Goal: Task Accomplishment & Management: Manage account settings

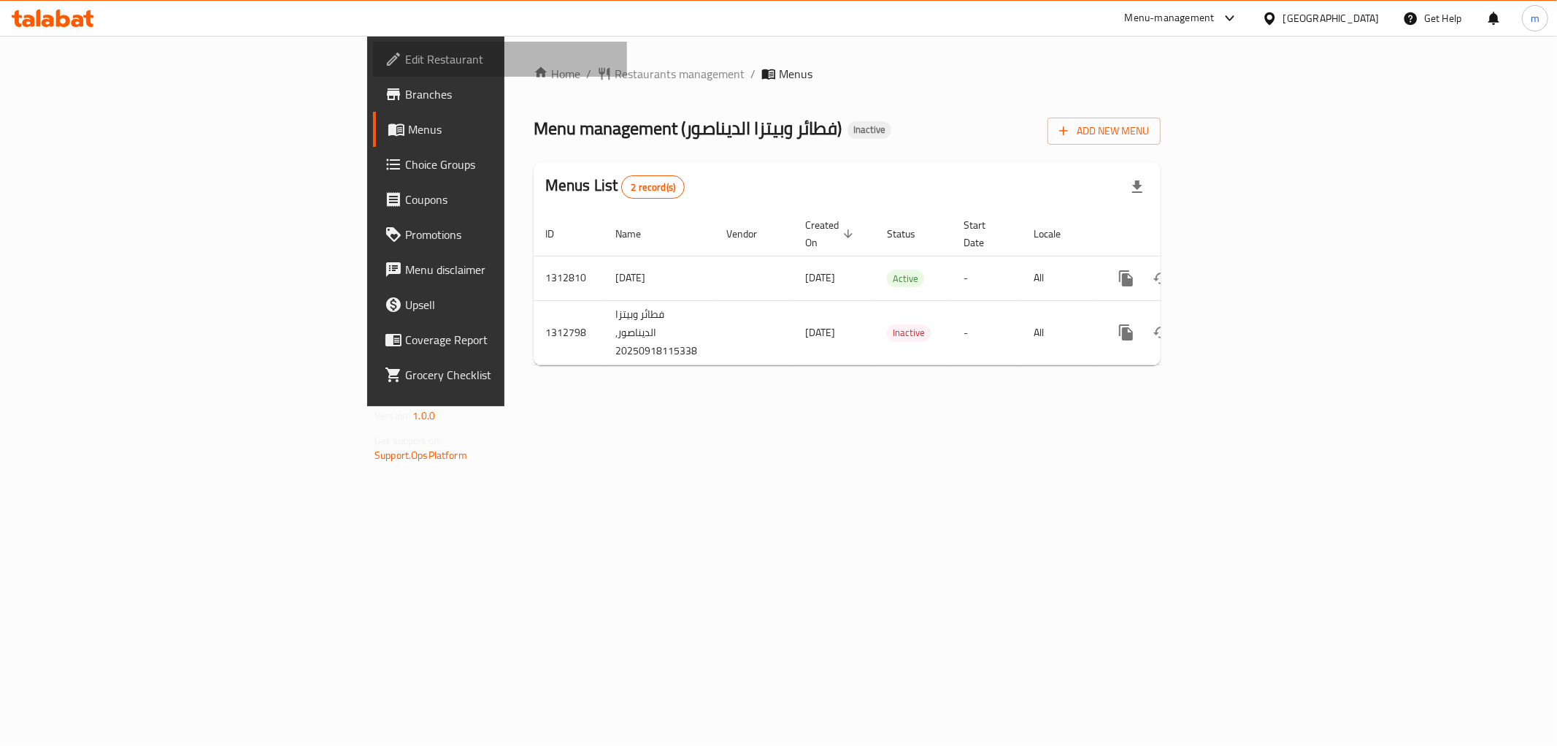
click at [405, 55] on span "Edit Restaurant" at bounding box center [510, 59] width 210 height 18
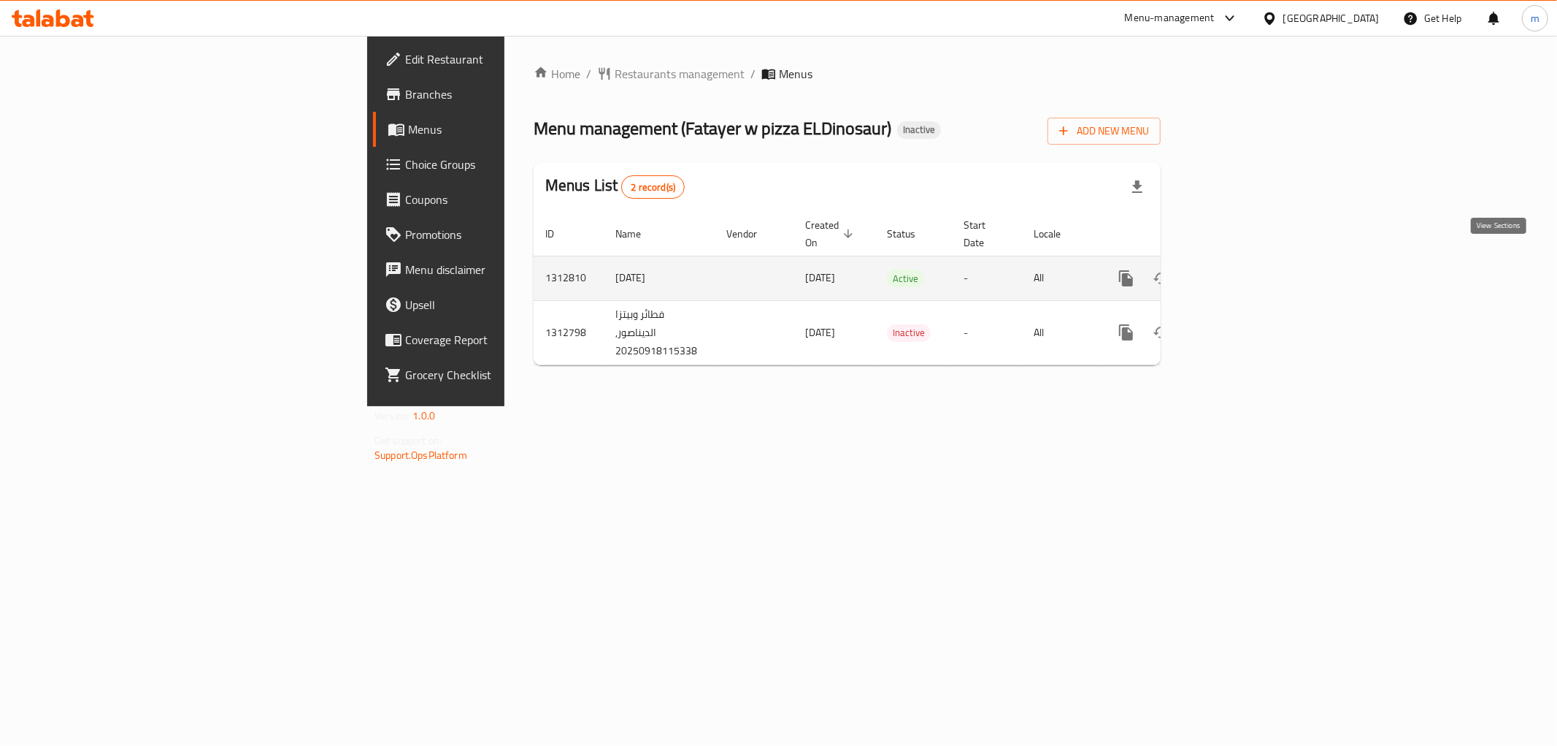
click at [1241, 269] on icon "enhanced table" at bounding box center [1232, 278] width 18 height 18
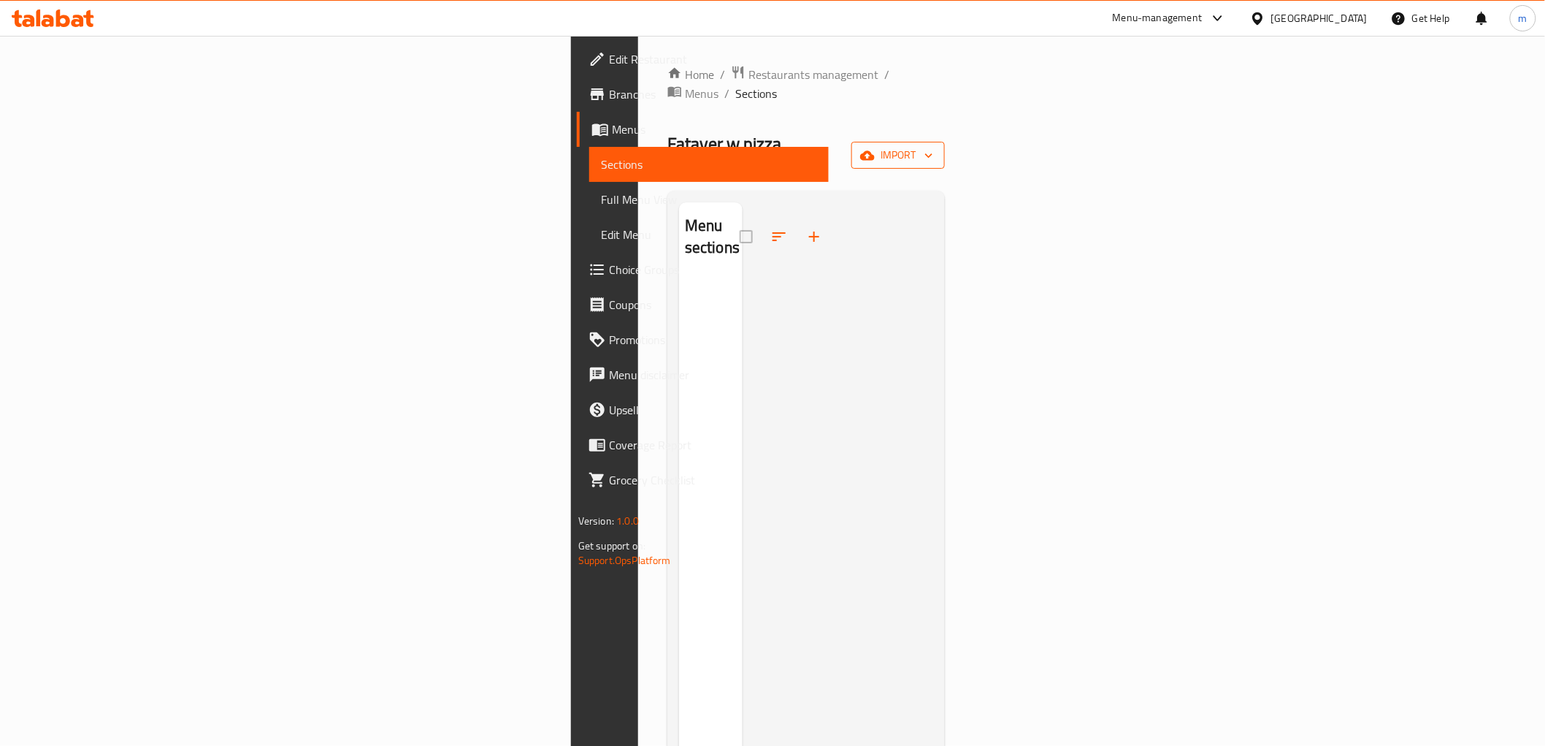
click at [933, 146] on span "import" at bounding box center [898, 155] width 70 height 18
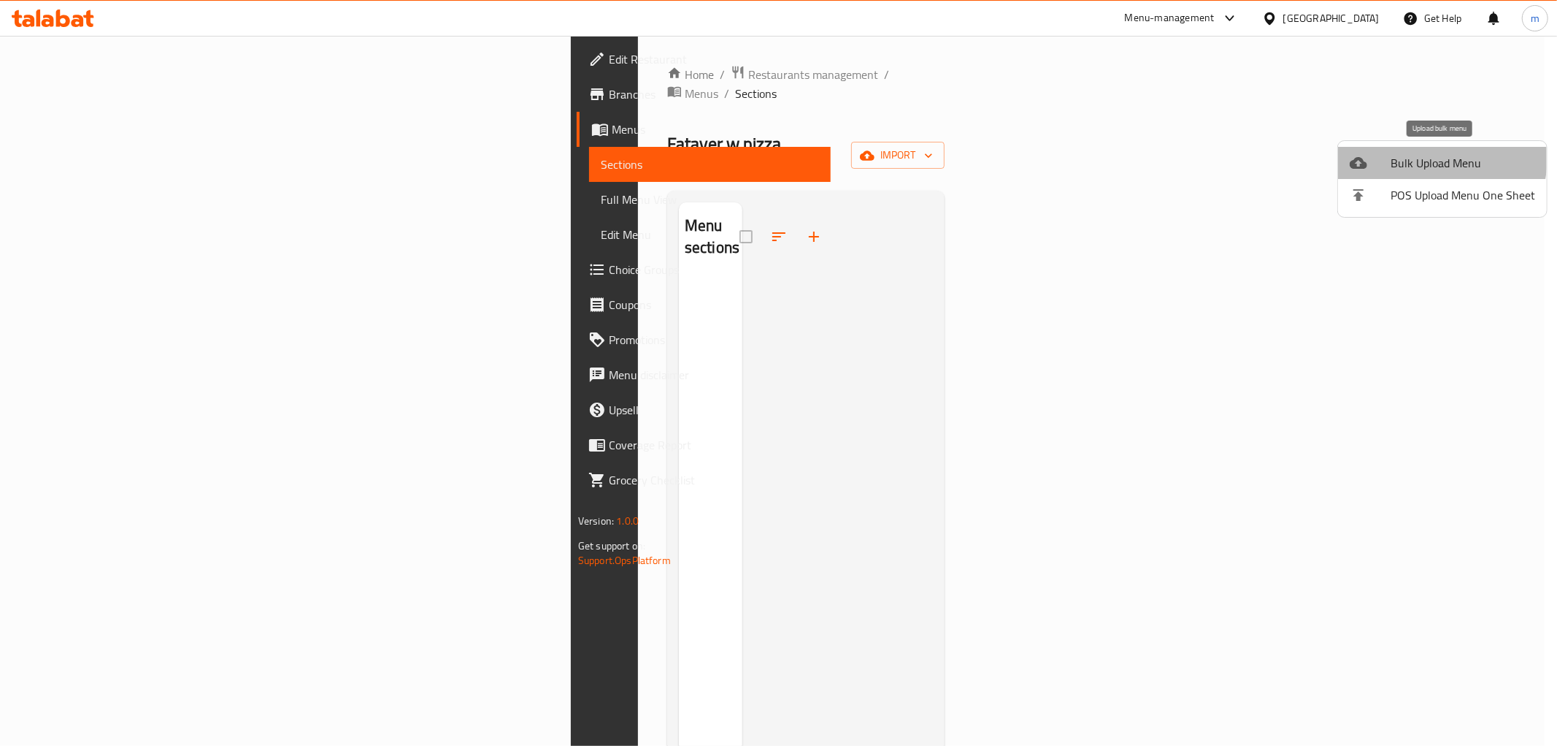
click at [1412, 156] on span "Bulk Upload Menu" at bounding box center [1463, 163] width 145 height 18
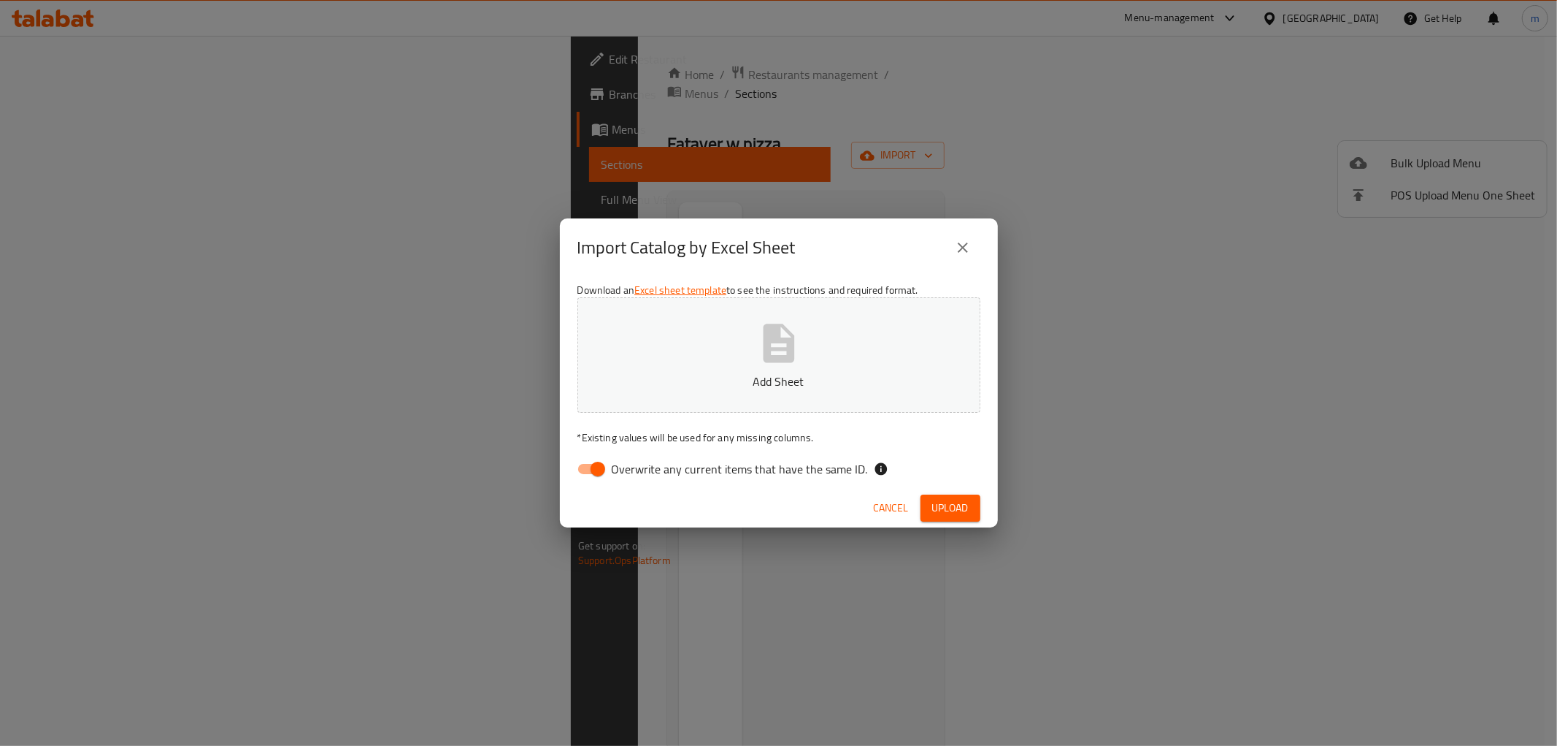
click at [651, 461] on span "Overwrite any current items that have the same ID." at bounding box center [740, 469] width 256 height 18
click at [640, 461] on input "Overwrite any current items that have the same ID." at bounding box center [597, 469] width 83 height 28
checkbox input "false"
click at [943, 513] on span "Upload" at bounding box center [950, 508] width 37 height 18
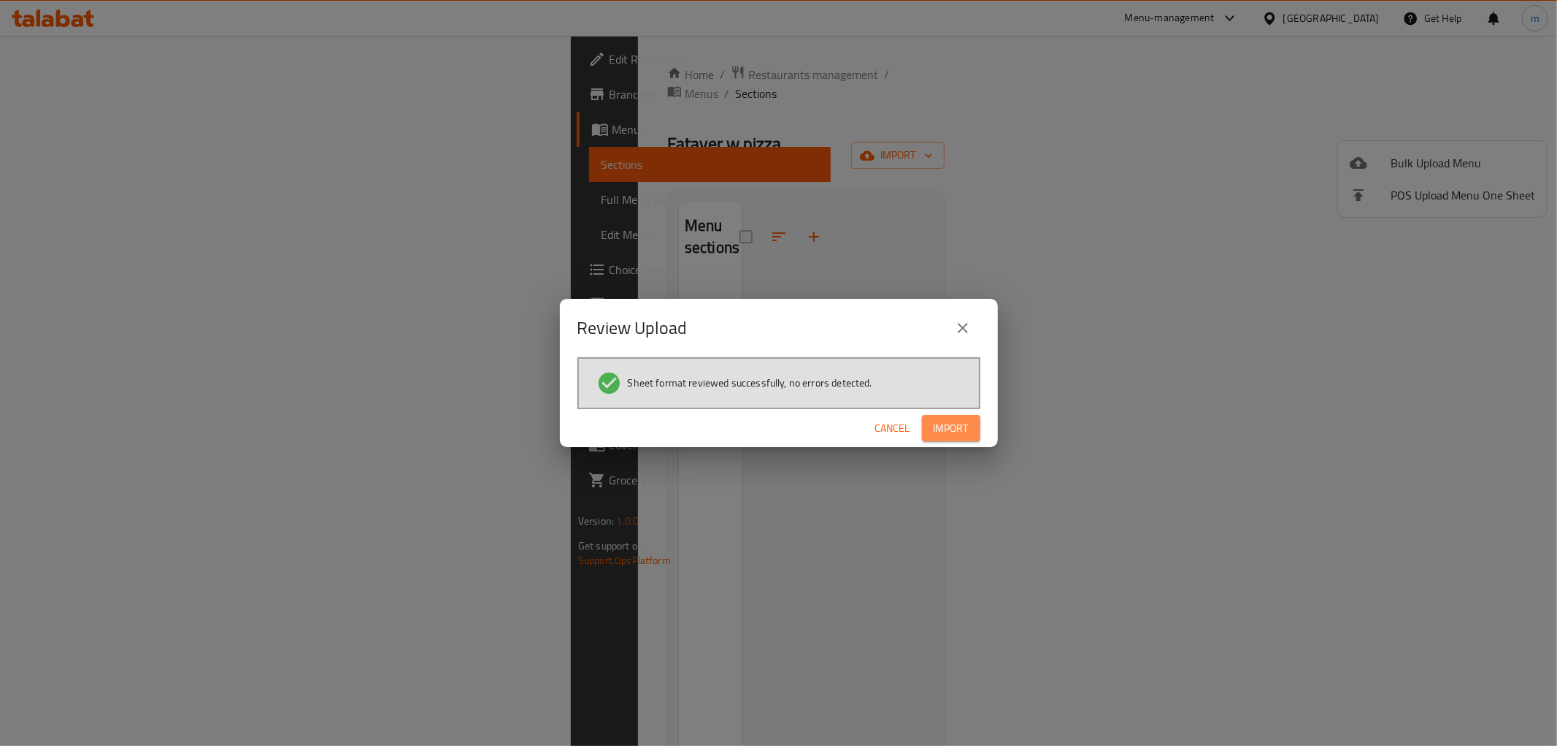
click at [967, 431] on span "Import" at bounding box center [951, 428] width 35 height 18
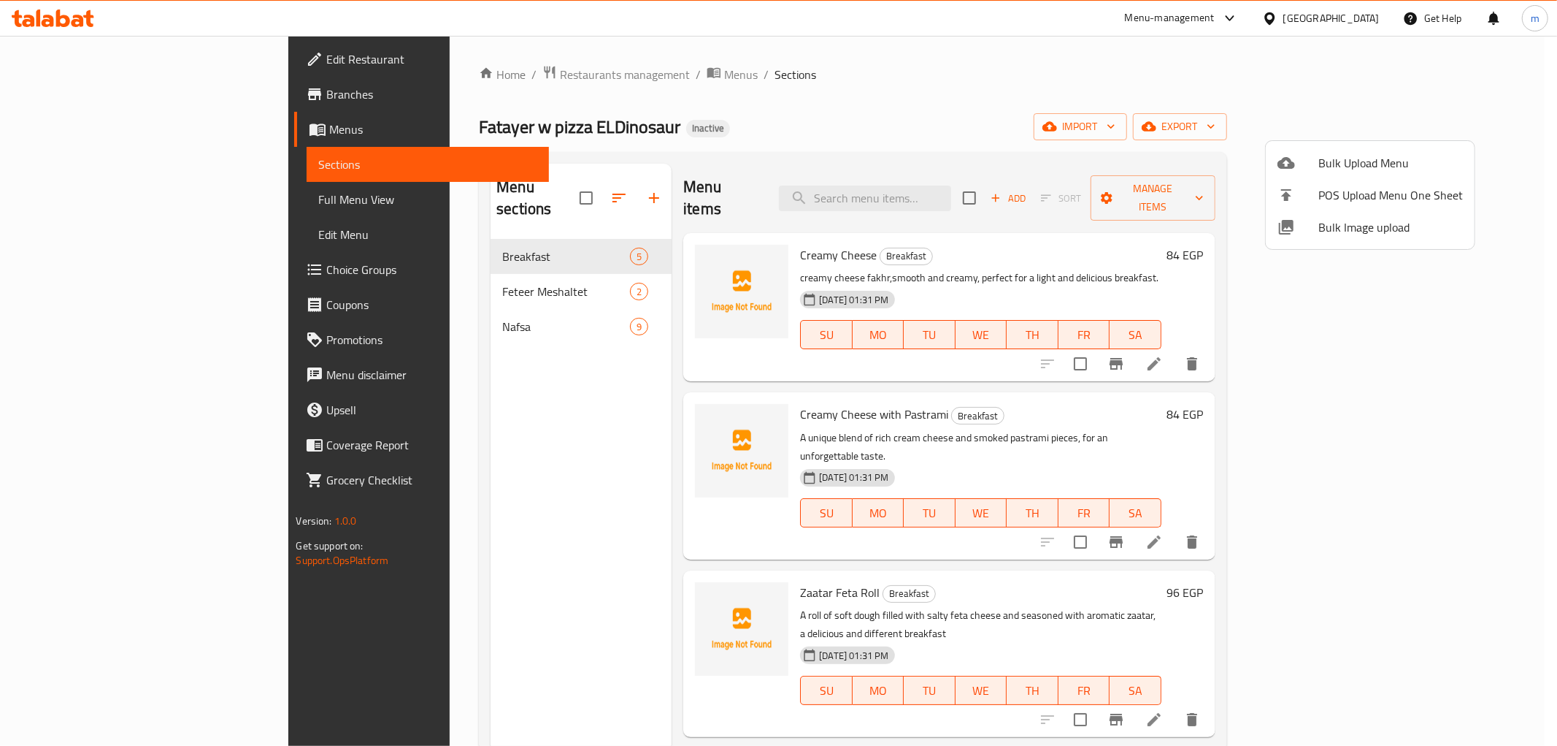
click at [375, 307] on div at bounding box center [778, 373] width 1557 height 746
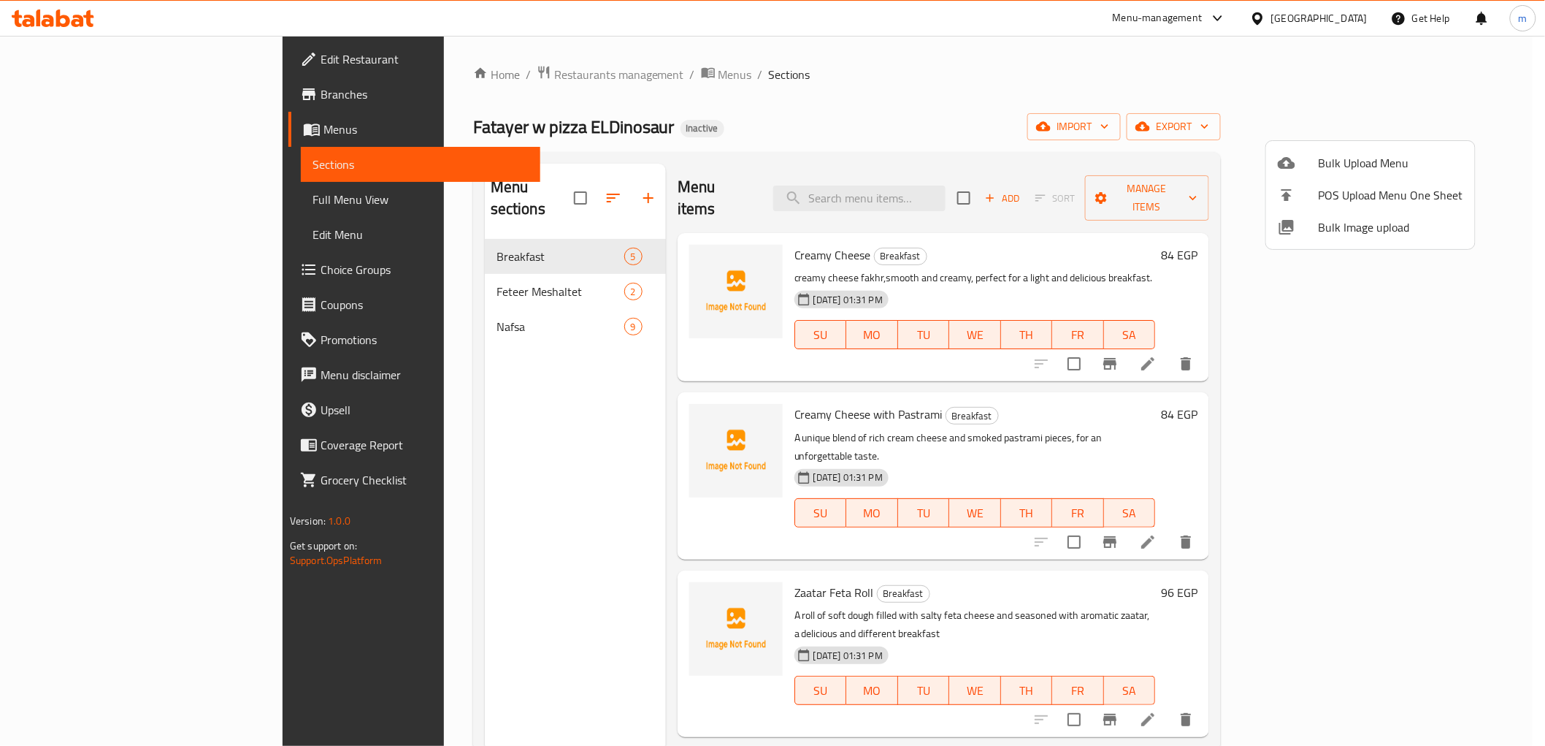
click at [497, 318] on span "Nafsa" at bounding box center [561, 327] width 128 height 18
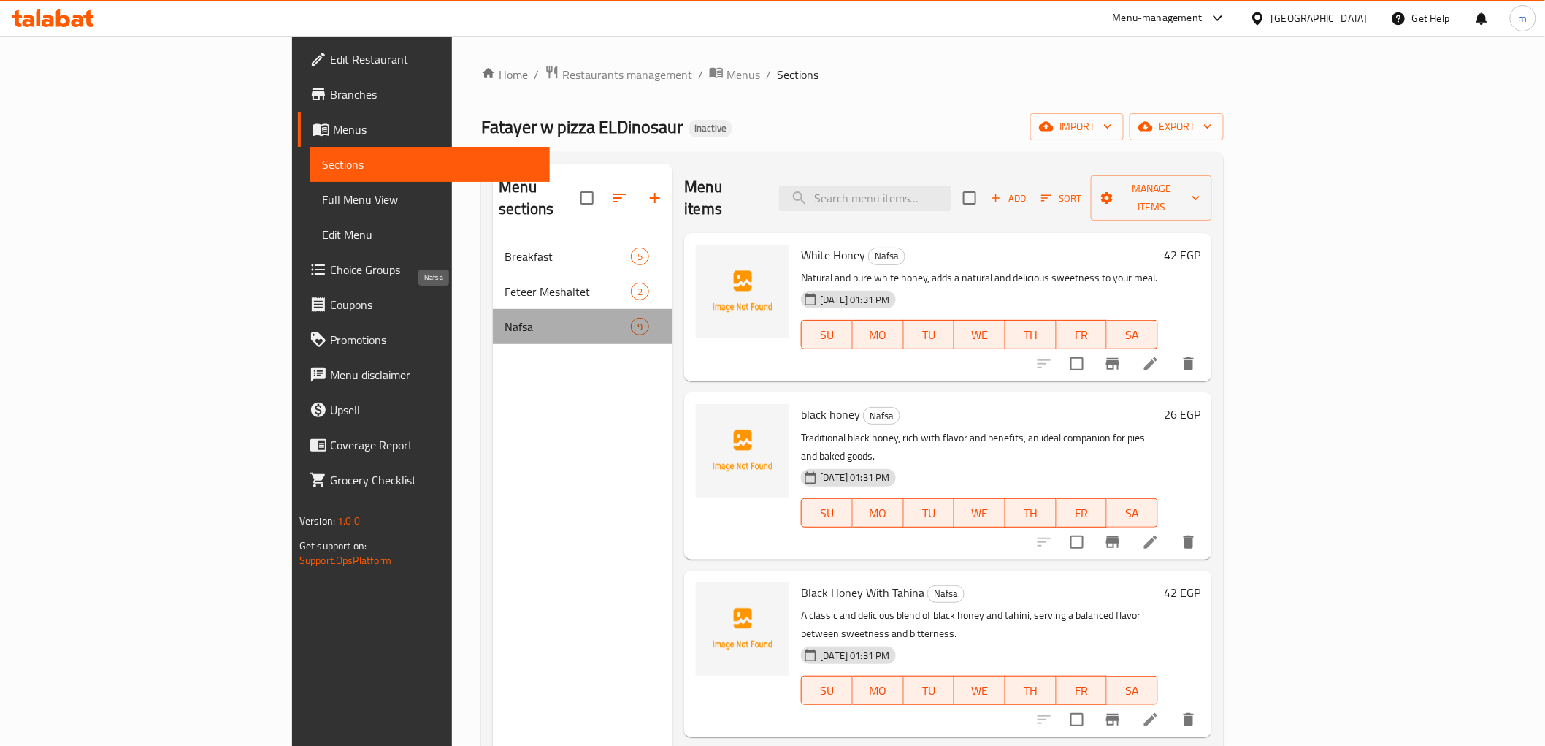
click at [505, 318] on span "Nafsa" at bounding box center [568, 327] width 126 height 18
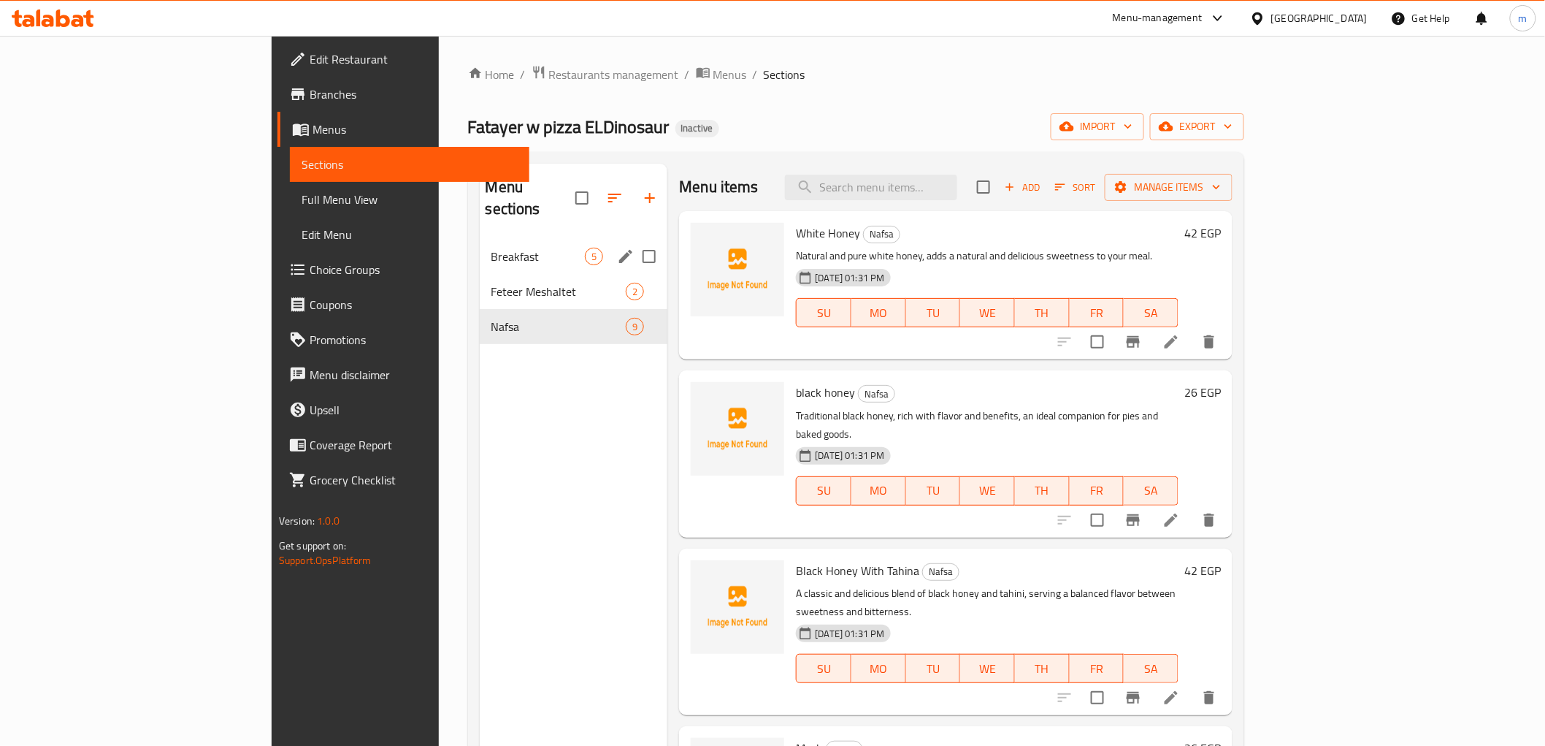
click at [480, 239] on div "Breakfast 5" at bounding box center [574, 256] width 188 height 35
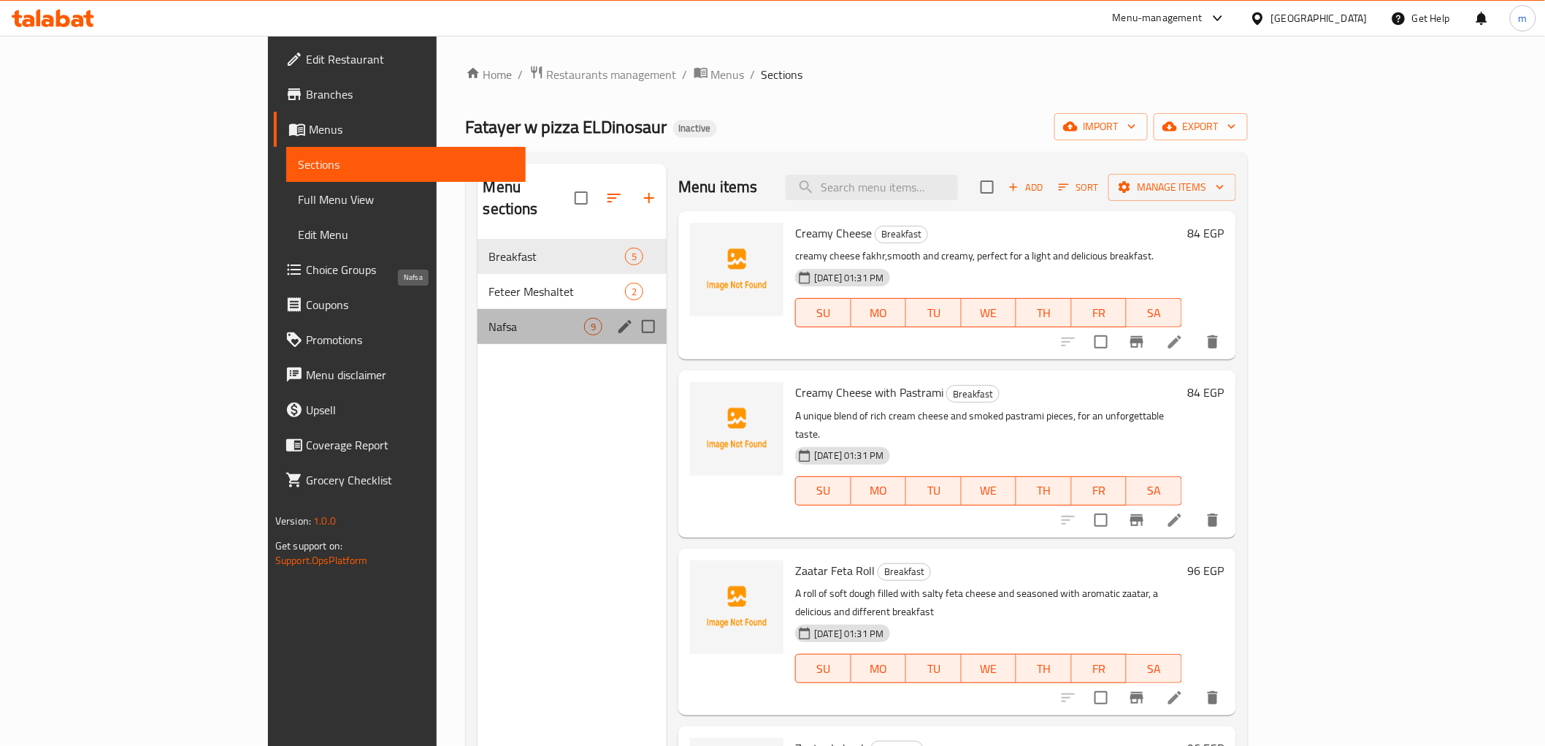
click at [489, 318] on span "Nafsa" at bounding box center [537, 327] width 96 height 18
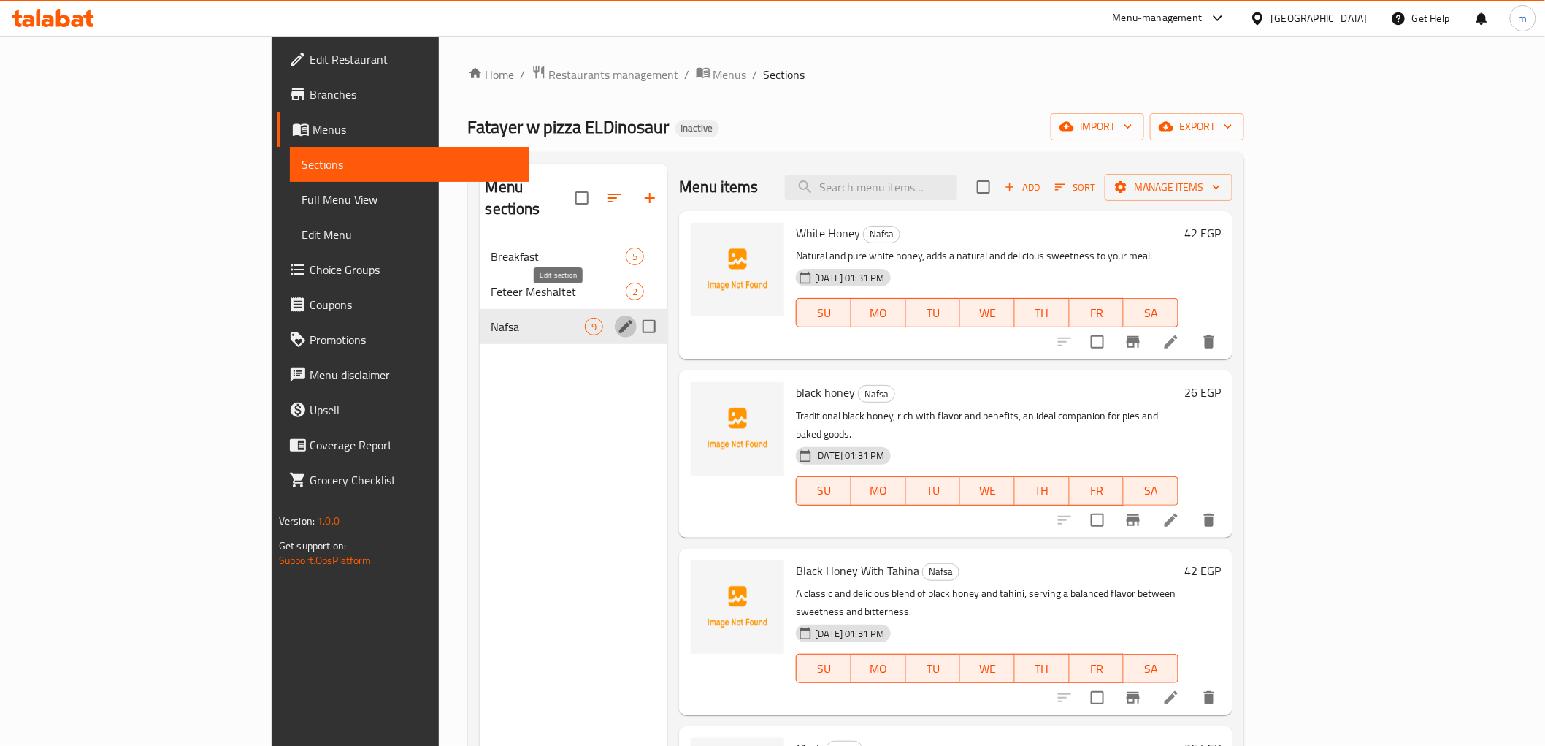
click at [617, 318] on icon "edit" at bounding box center [626, 327] width 18 height 18
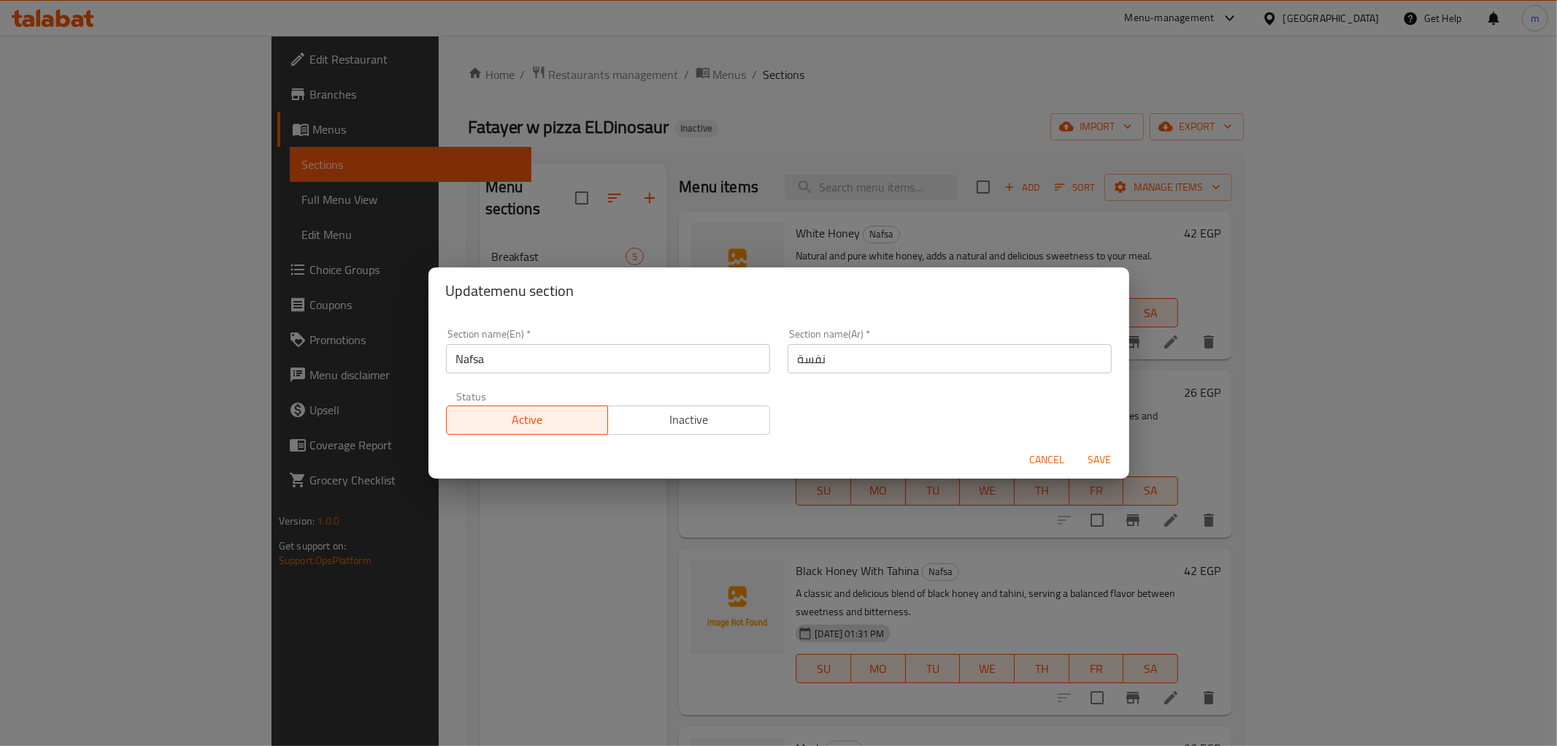
click at [667, 351] on input "Nafsa" at bounding box center [608, 358] width 324 height 29
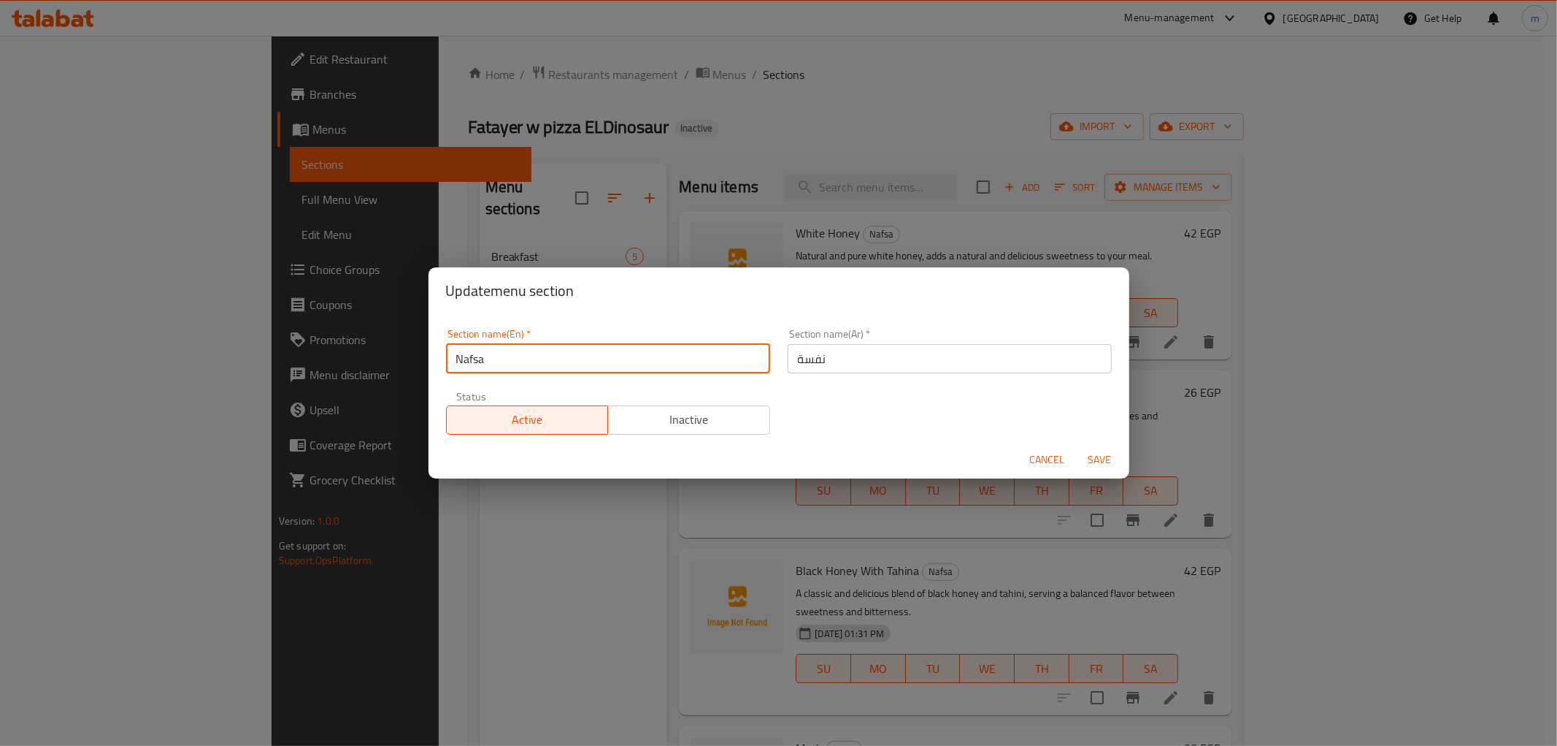
click at [667, 351] on input "Nafsa" at bounding box center [608, 358] width 324 height 29
type input "j"
type input "taghmeesa"
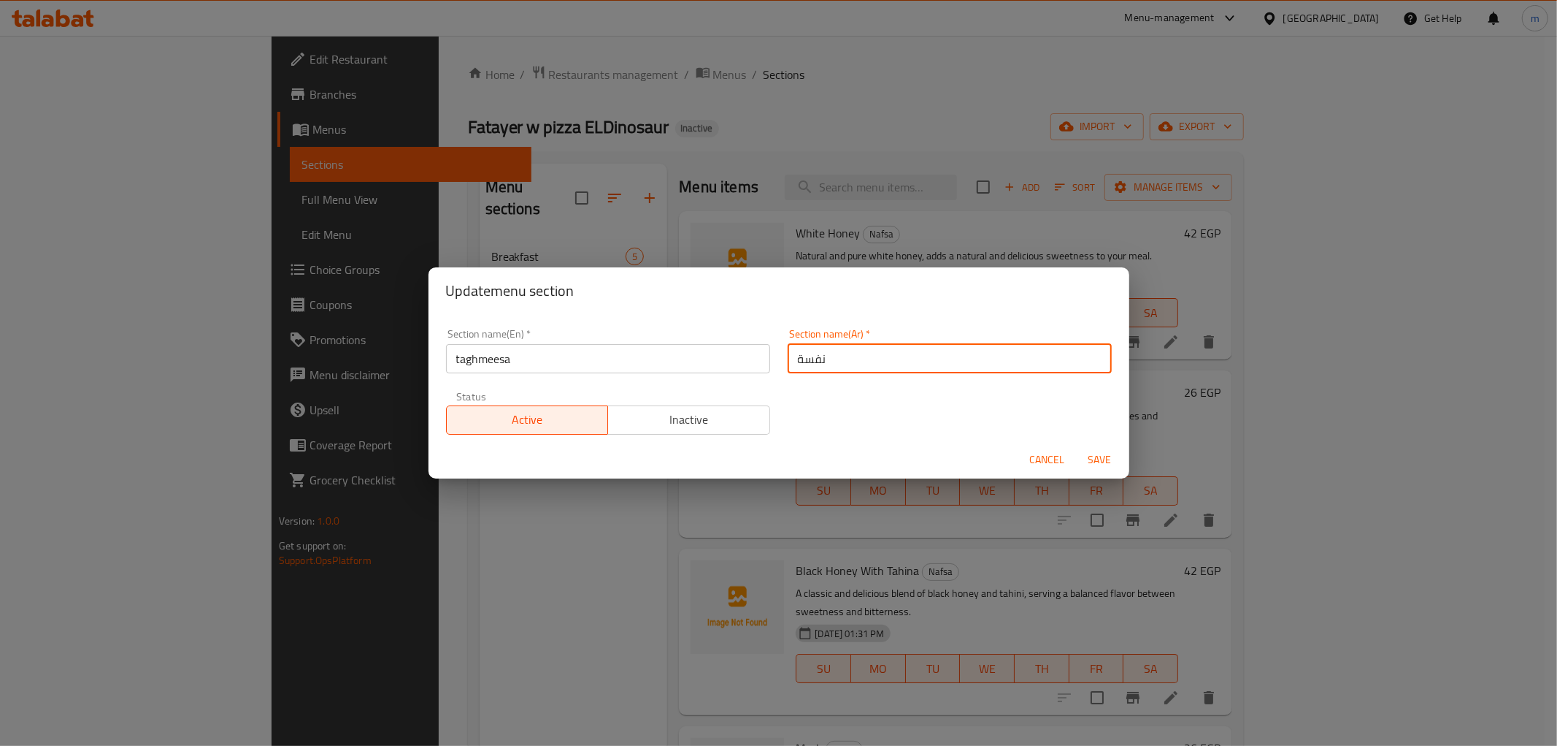
drag, startPoint x: 859, startPoint y: 358, endPoint x: 811, endPoint y: 360, distance: 48.2
click at [811, 360] on input "نفسة" at bounding box center [950, 358] width 324 height 29
click at [836, 356] on input "نفسة" at bounding box center [950, 358] width 324 height 29
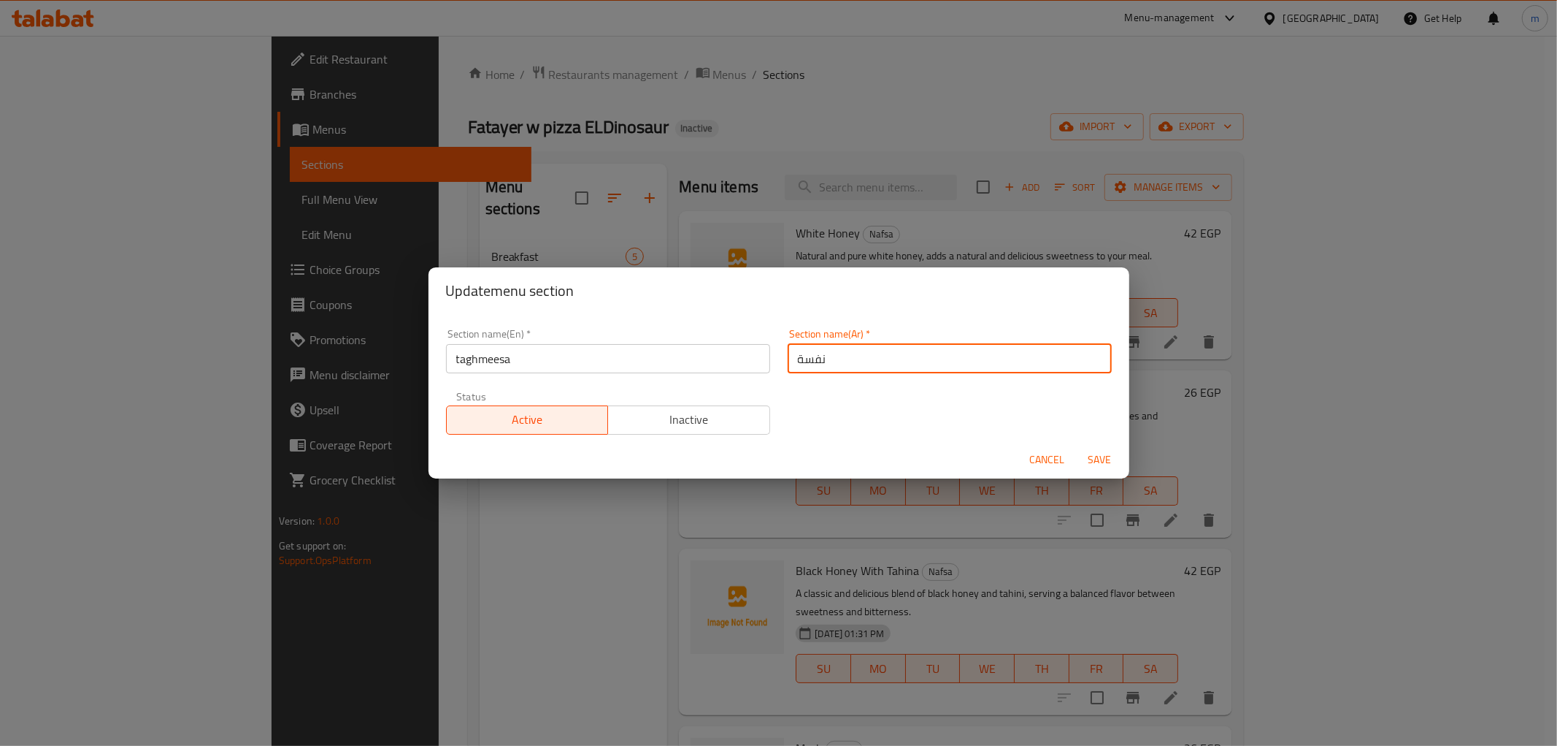
click at [836, 356] on input "نفسة" at bounding box center [950, 358] width 324 height 29
type input "تغميسة"
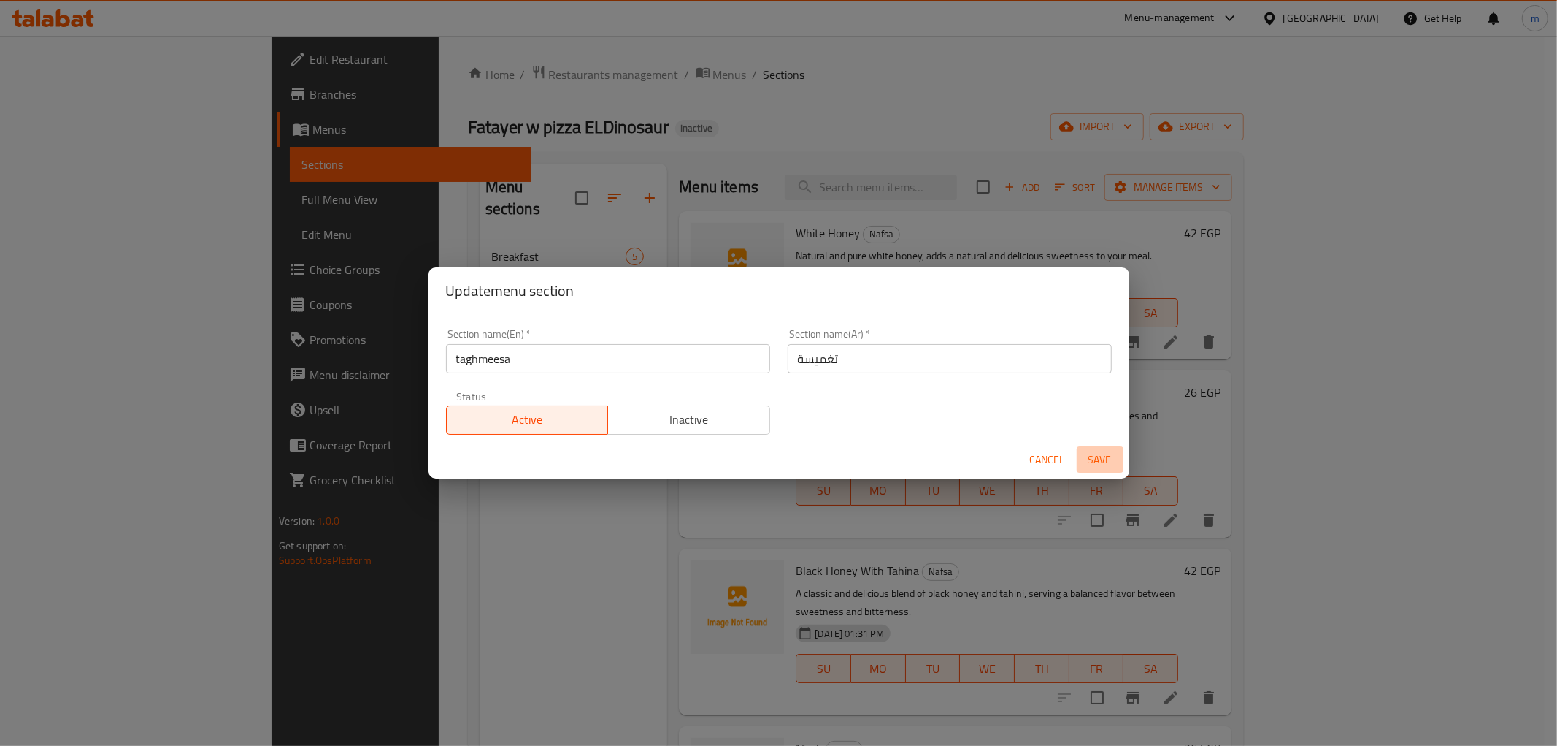
click at [1094, 455] on span "Save" at bounding box center [1100, 460] width 35 height 18
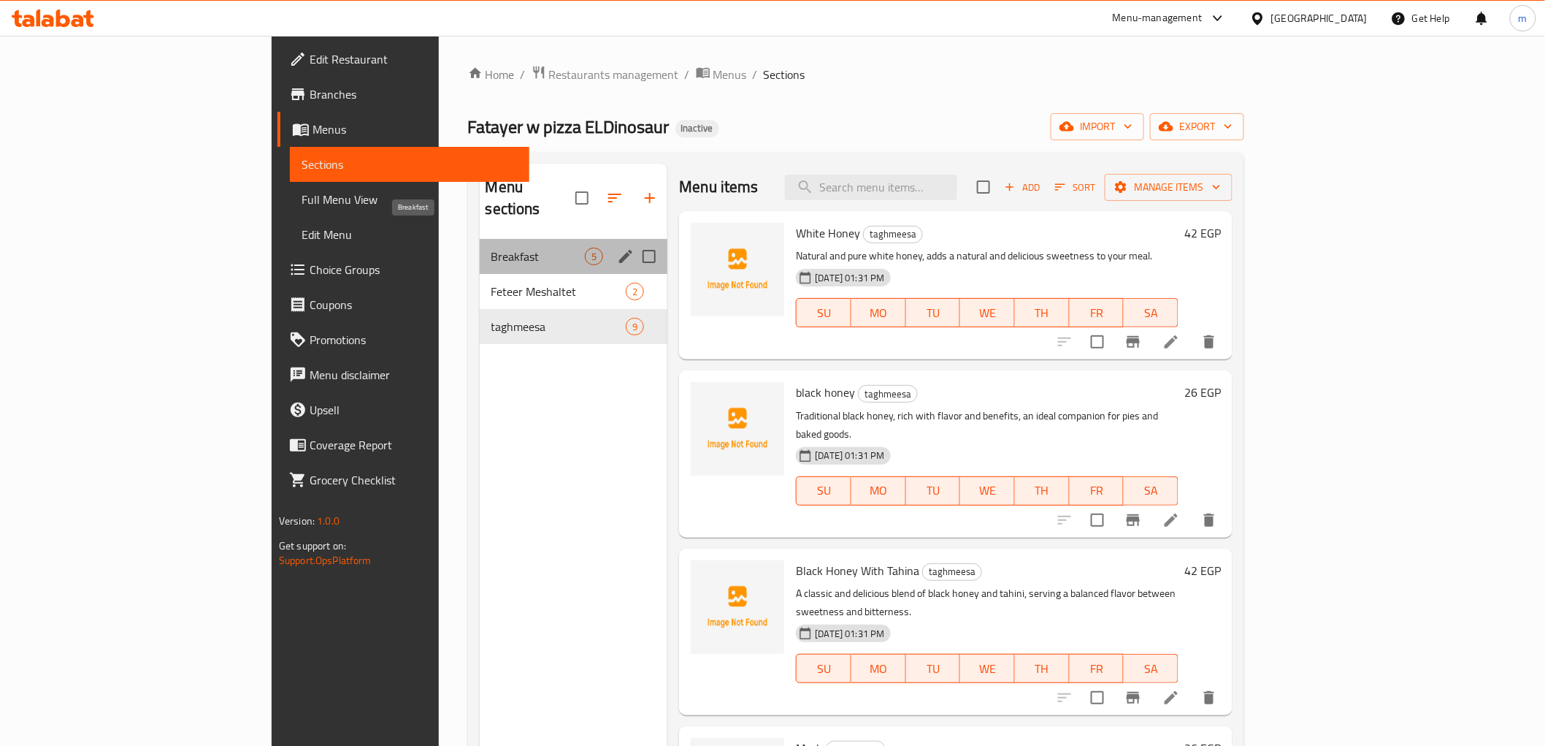
click at [491, 248] on span "Breakfast" at bounding box center [538, 257] width 94 height 18
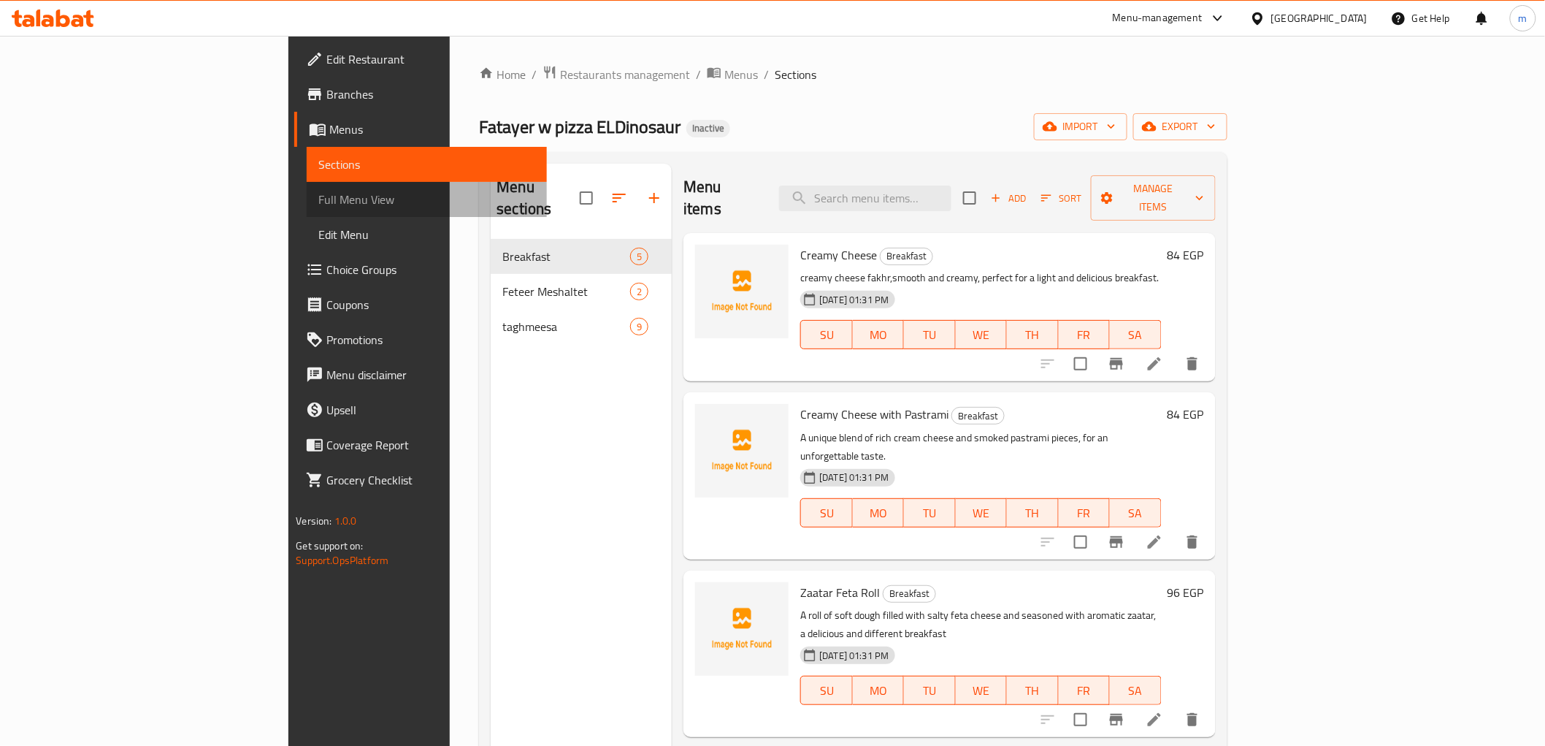
click at [318, 202] on span "Full Menu View" at bounding box center [426, 200] width 216 height 18
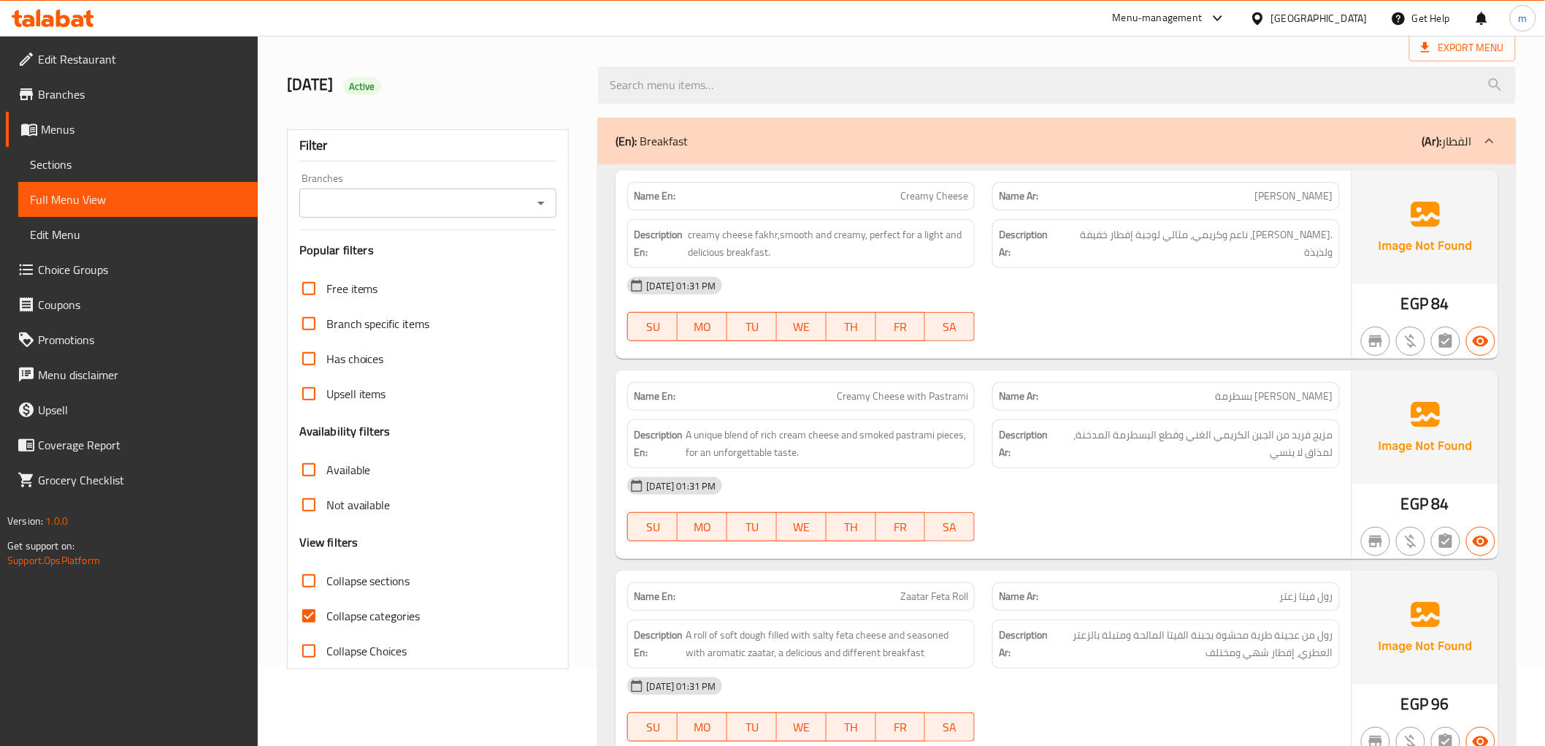
scroll to position [243, 0]
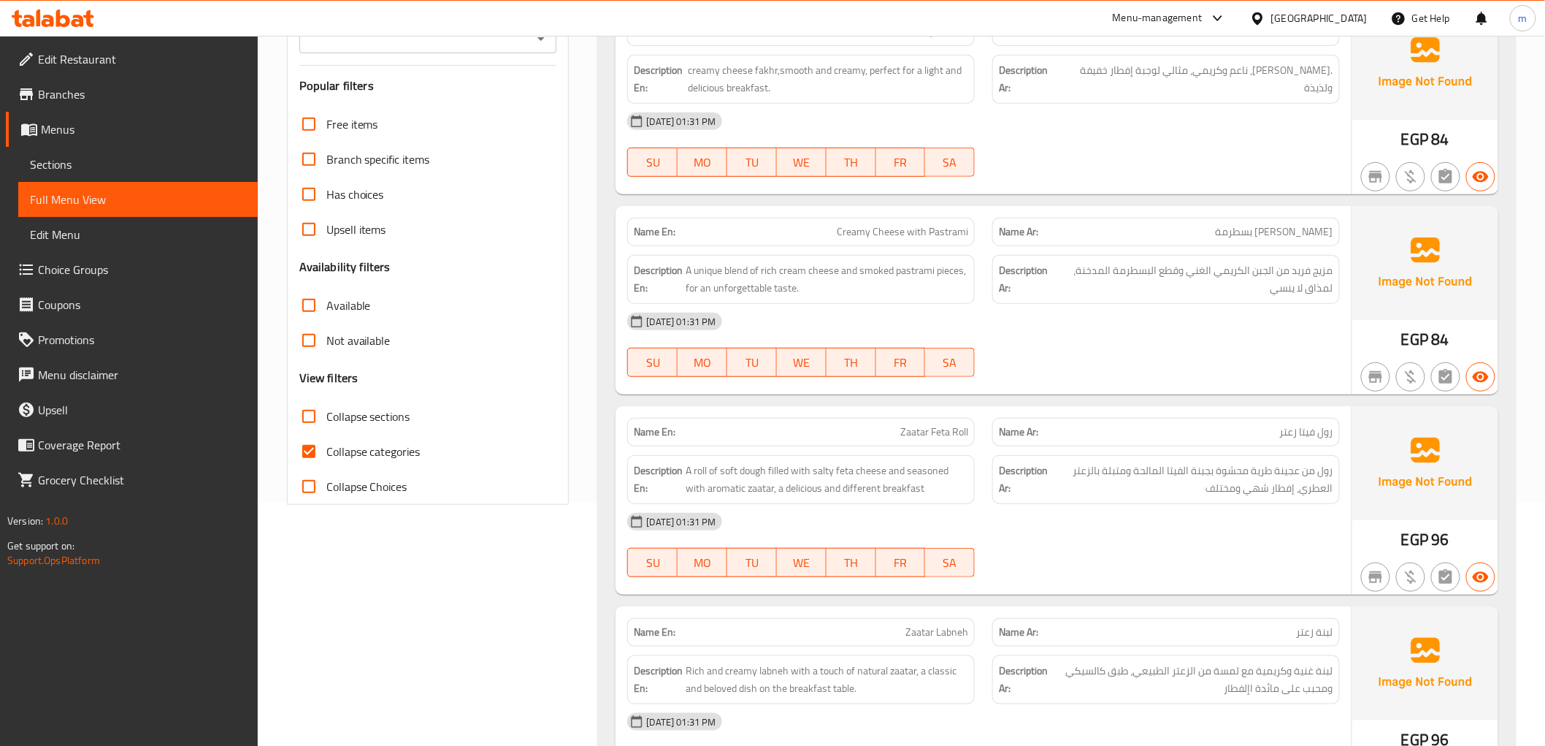
click at [337, 448] on span "Collapse categories" at bounding box center [373, 451] width 94 height 18
click at [326, 448] on input "Collapse categories" at bounding box center [308, 451] width 35 height 35
checkbox input "false"
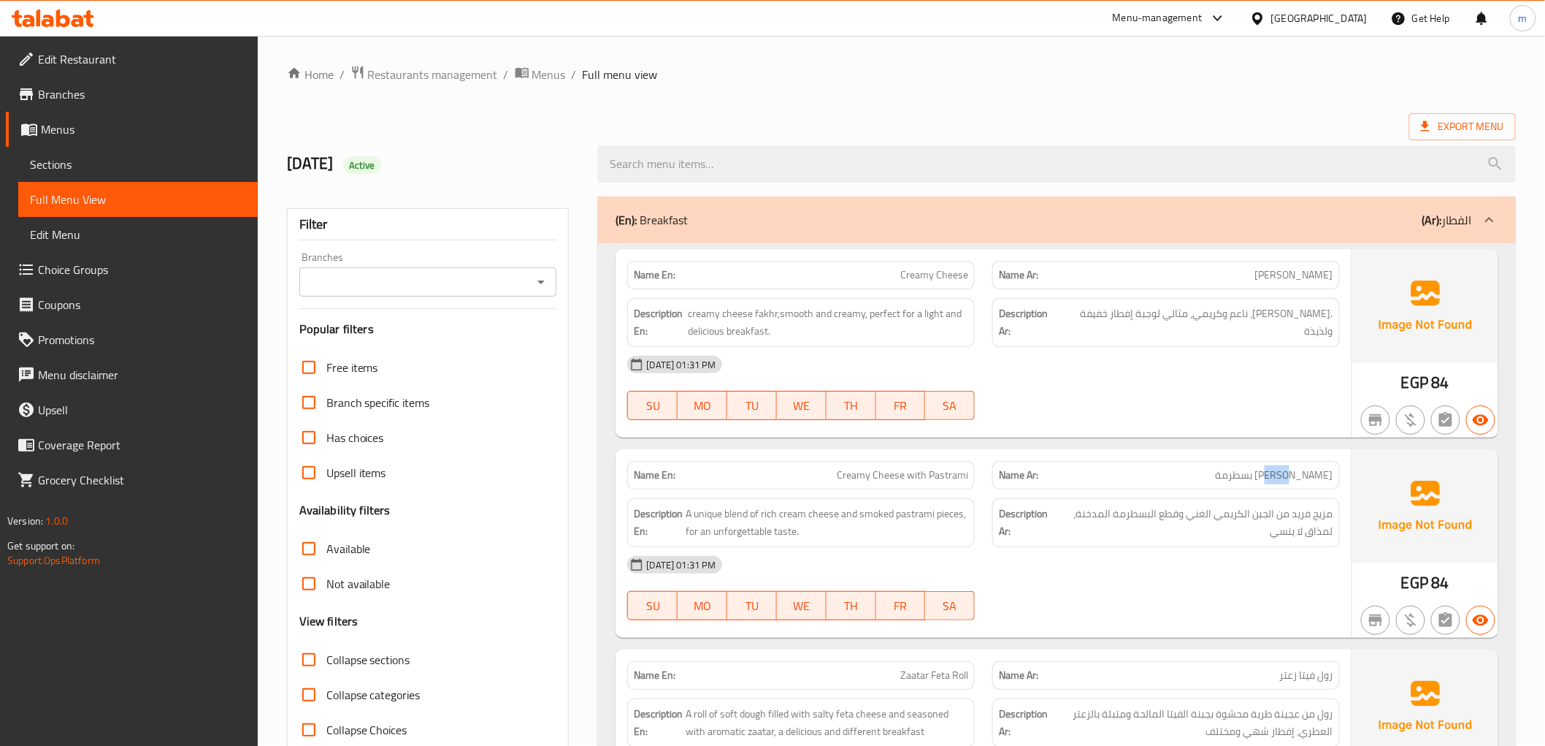
drag, startPoint x: 1325, startPoint y: 478, endPoint x: 1303, endPoint y: 447, distance: 38.3
click at [1303, 447] on div "Name En: Creamy Cheese Name Ar: جبن كريمي Description En: creamy cheese fakhr,s…" at bounding box center [1056, 755] width 917 height 1024
click at [1349, 465] on div "Name En: Creamy Cheese with Pastrami Name Ar: [PERSON_NAME] بسطرمة Description …" at bounding box center [983, 543] width 735 height 188
click at [1438, 131] on span "Export Menu" at bounding box center [1462, 127] width 83 height 18
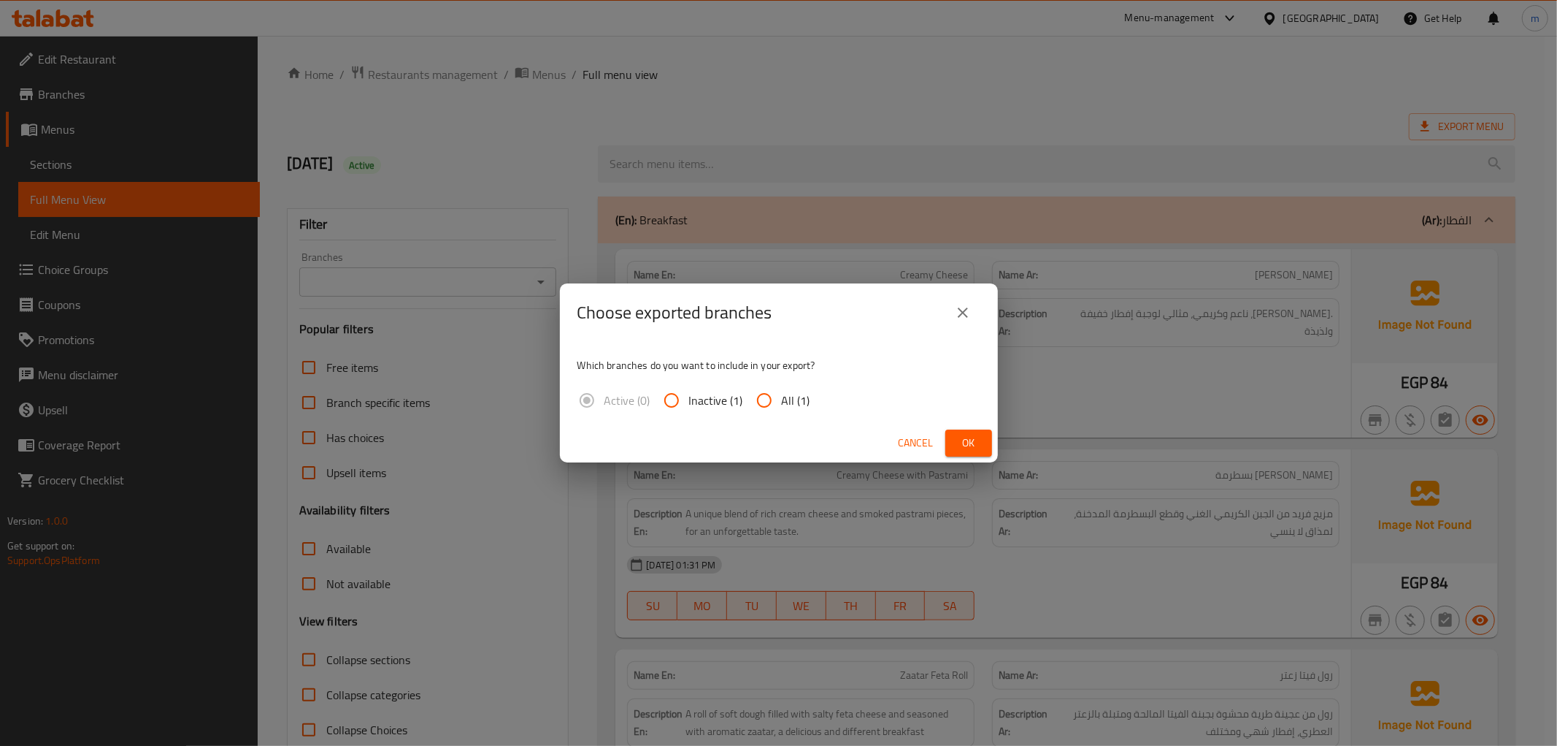
click at [789, 402] on span "All (1)" at bounding box center [796, 400] width 28 height 18
click at [782, 402] on input "All (1)" at bounding box center [764, 400] width 35 height 35
radio input "true"
click at [980, 438] on span "Ok" at bounding box center [968, 443] width 23 height 18
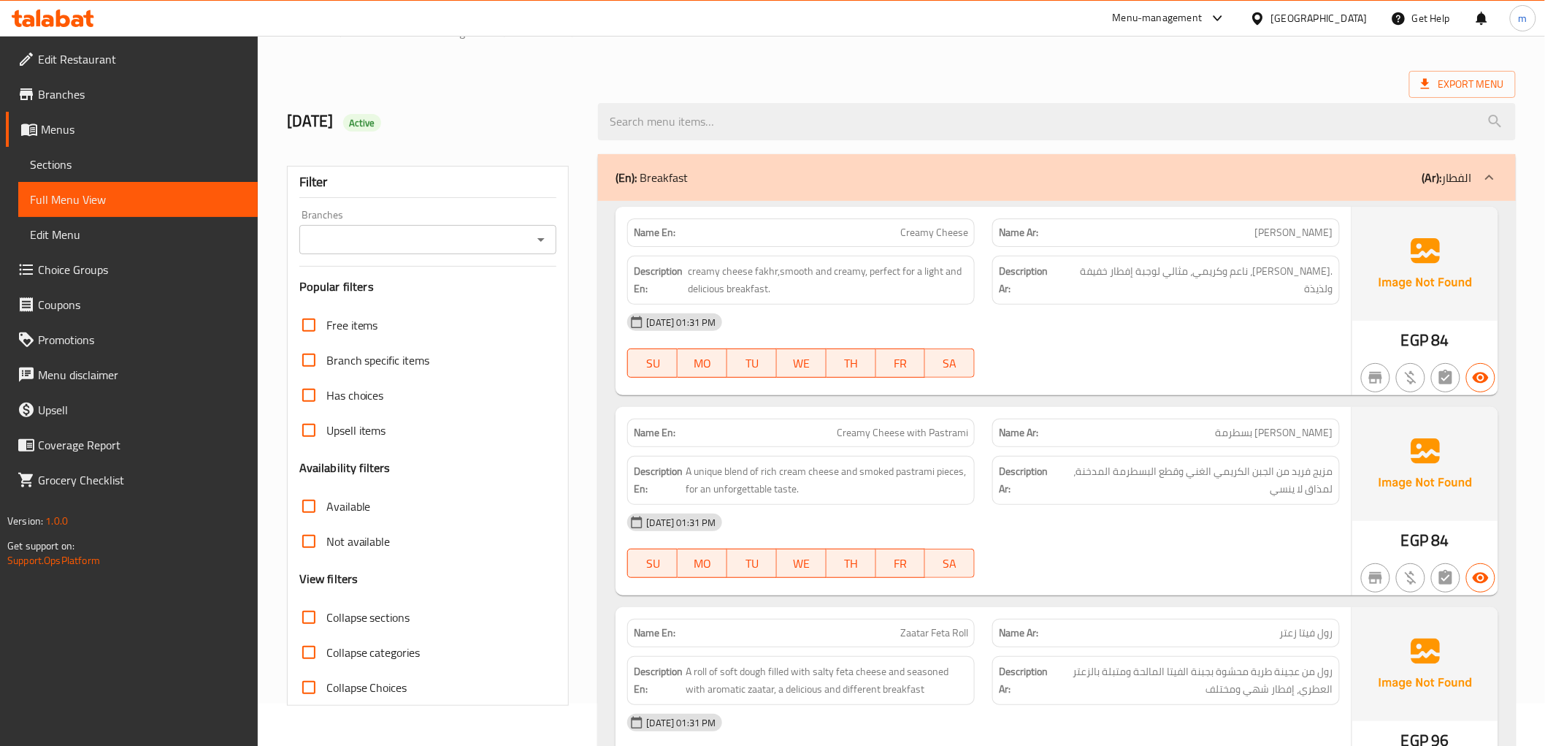
scroll to position [81, 0]
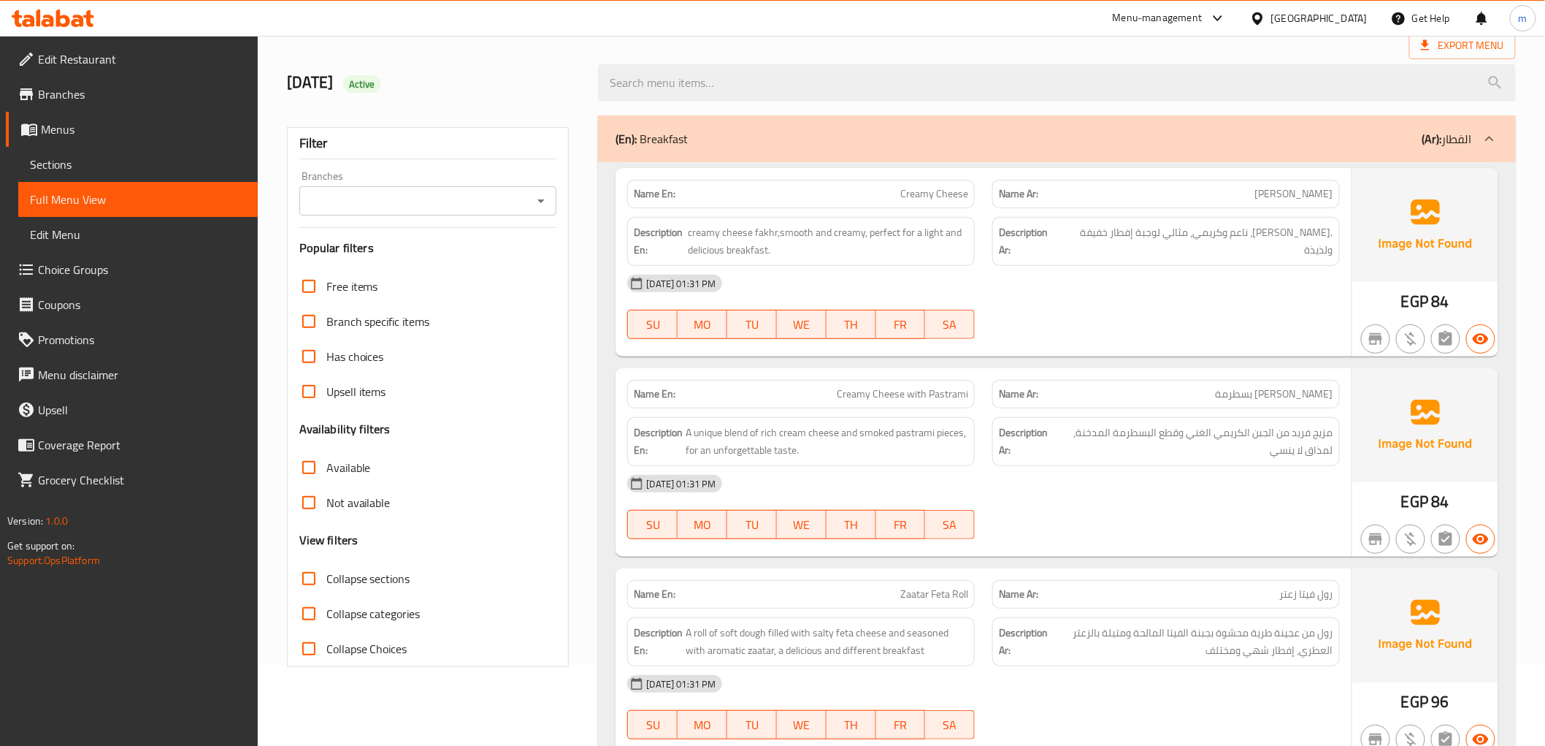
click at [99, 156] on span "Sections" at bounding box center [138, 165] width 216 height 18
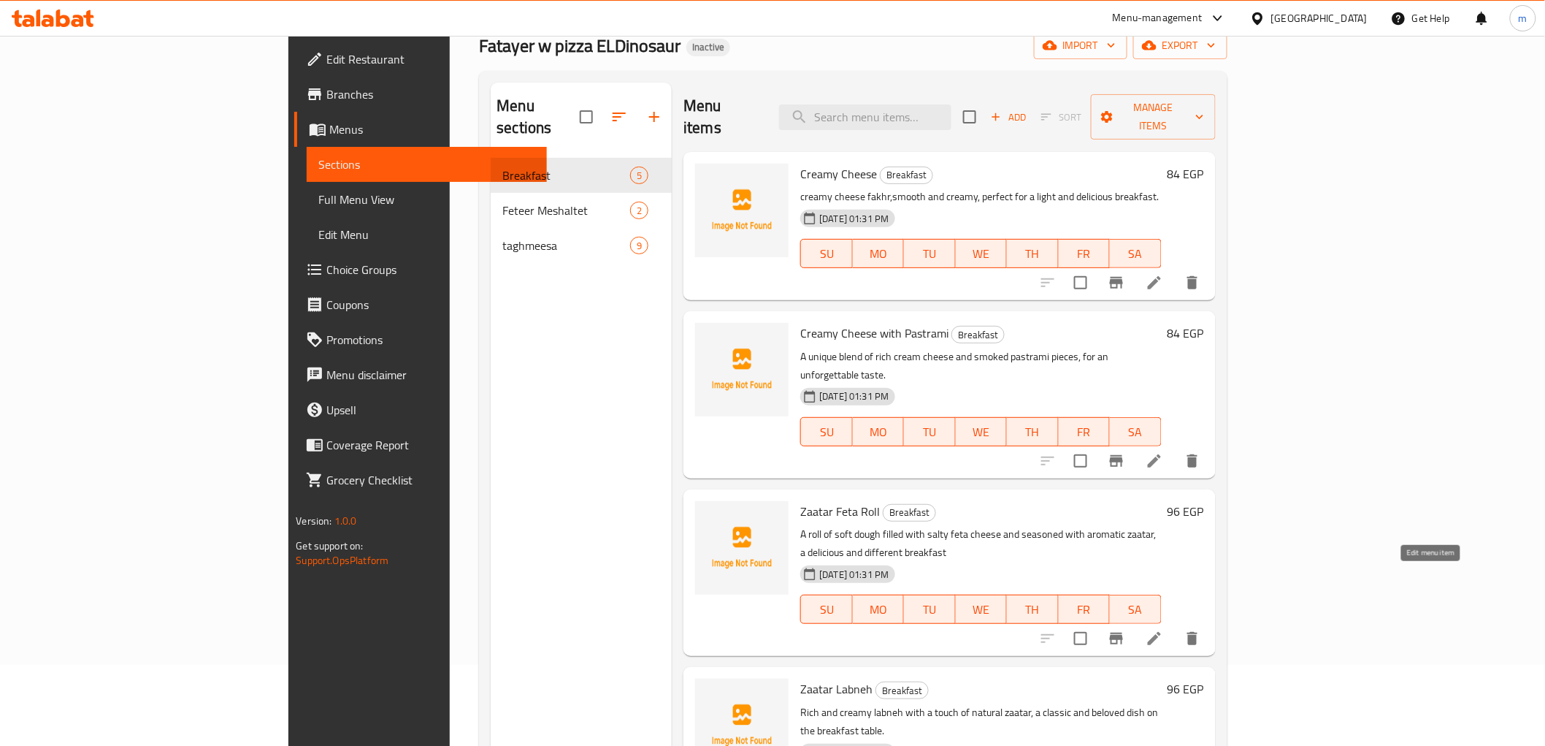
click at [1163, 629] on icon at bounding box center [1155, 638] width 18 height 18
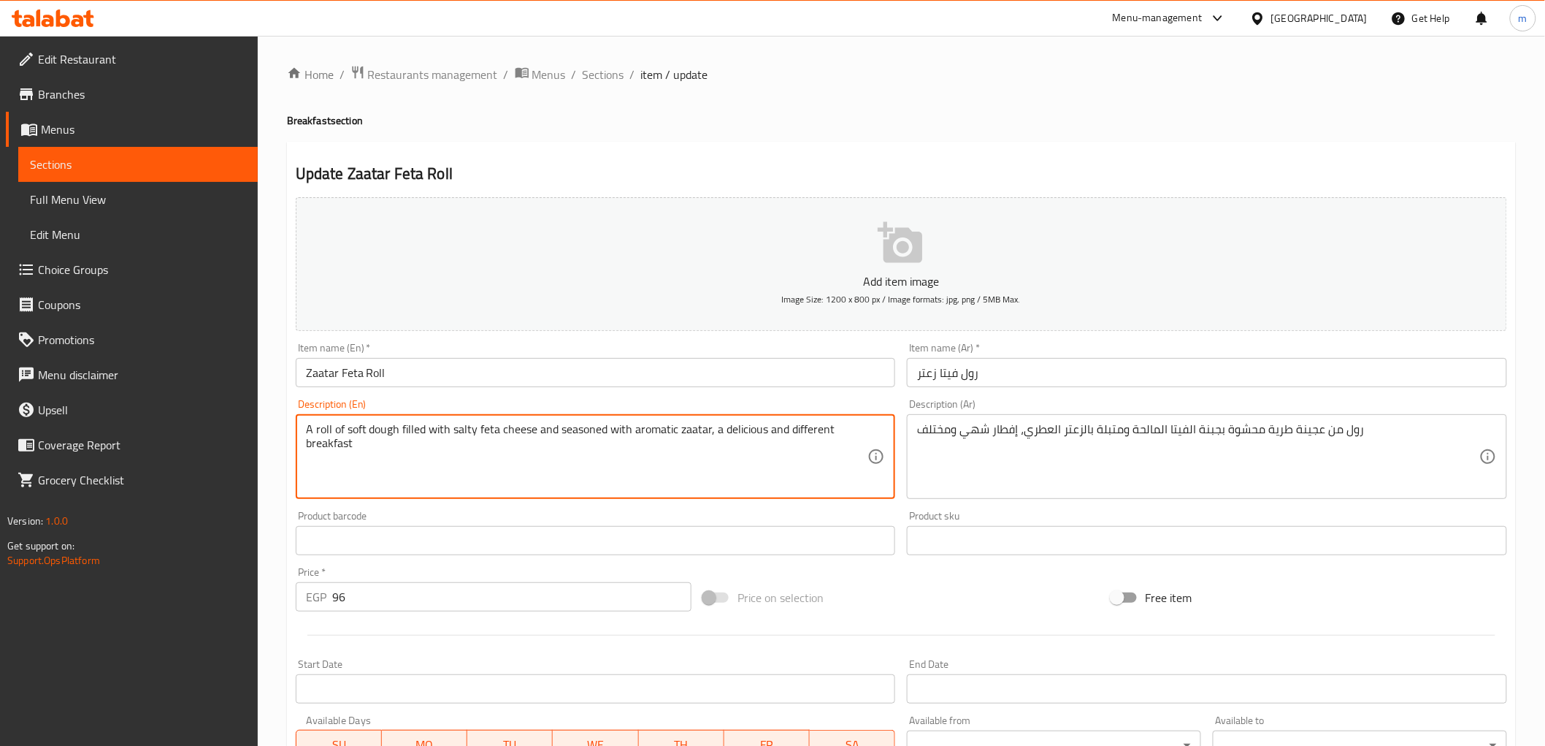
drag, startPoint x: 473, startPoint y: 432, endPoint x: 451, endPoint y: 429, distance: 22.1
paste textarea "Savor"
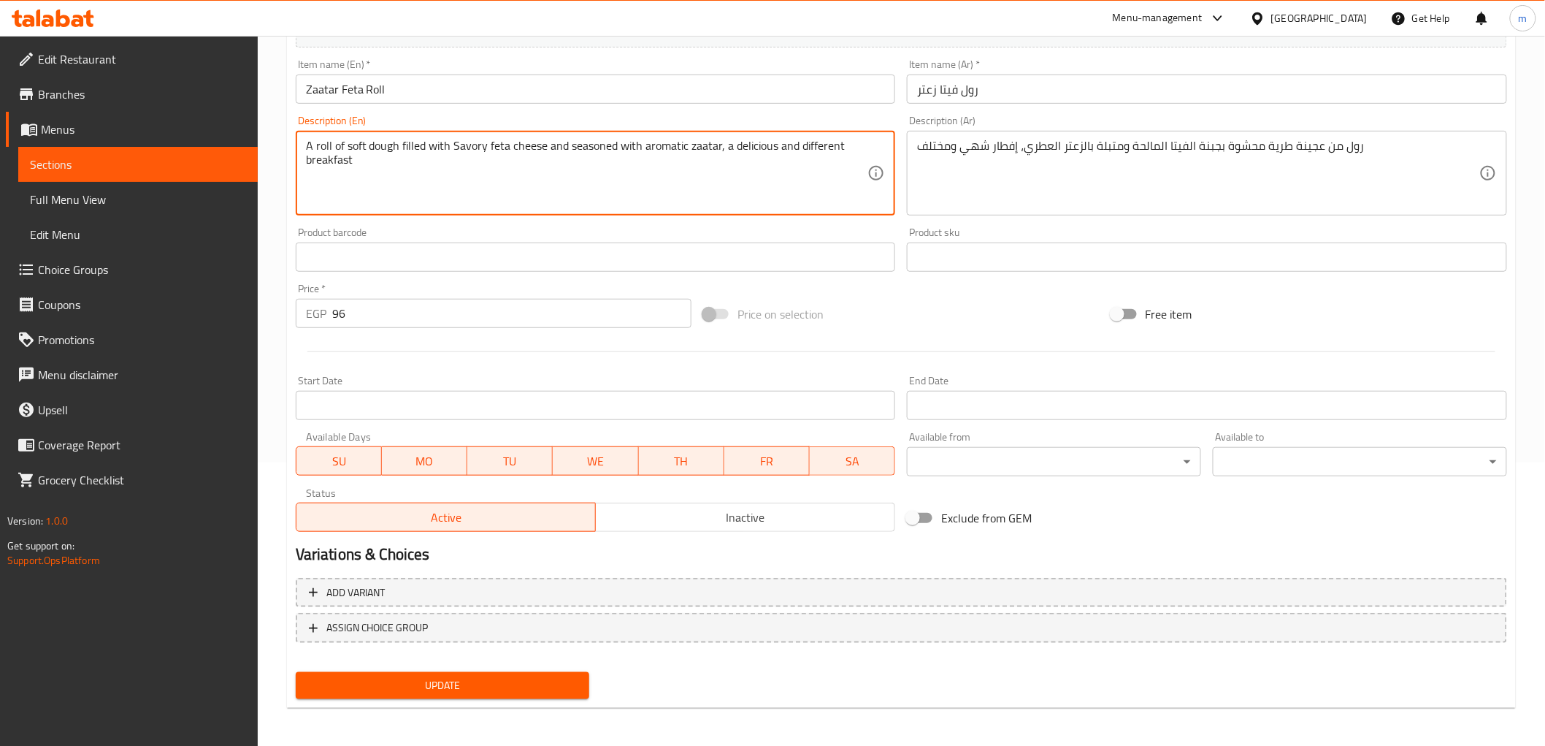
type textarea "A roll of soft dough filled with Savory feta cheese and seasoned with aromatic …"
click at [462, 679] on span "Update" at bounding box center [442, 685] width 271 height 18
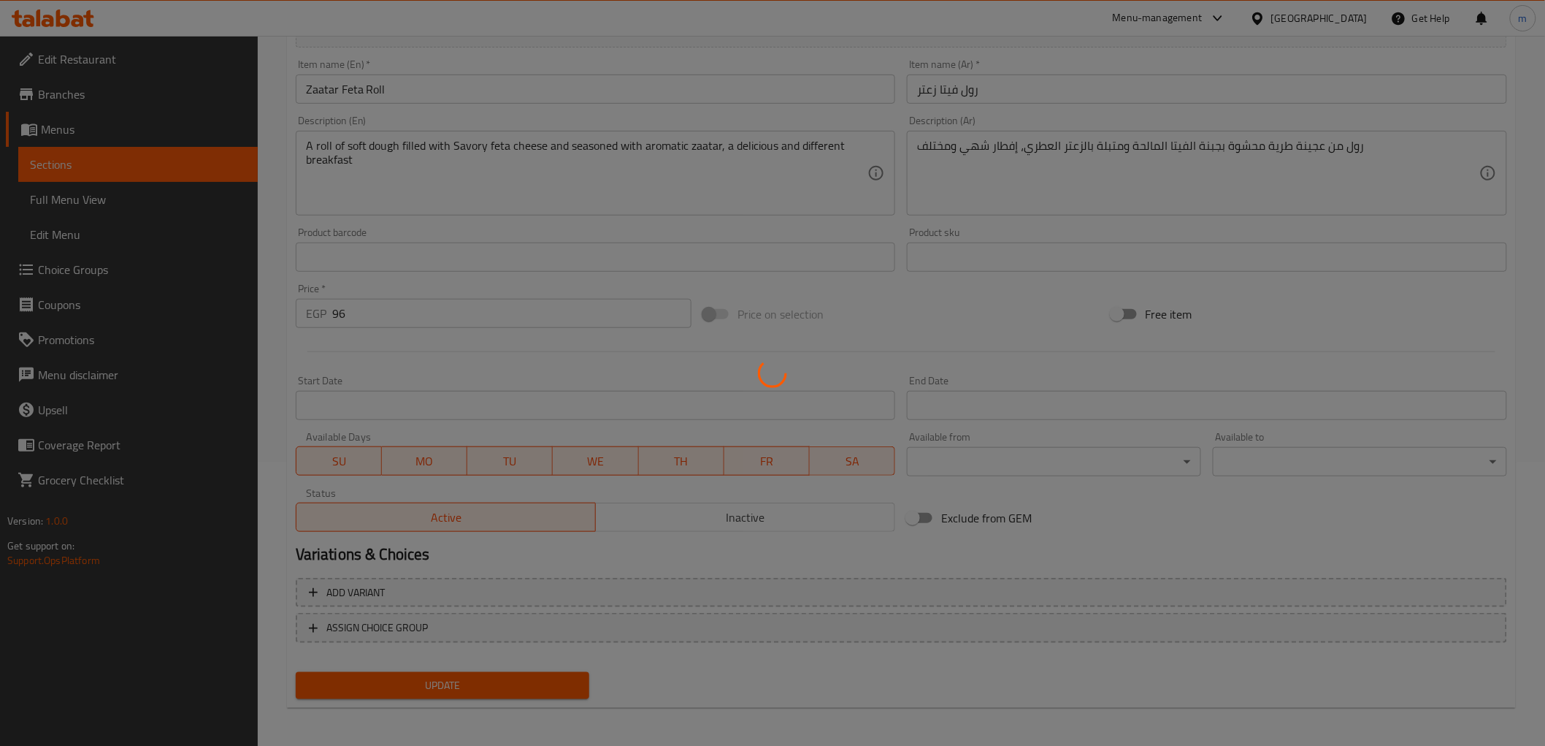
scroll to position [0, 0]
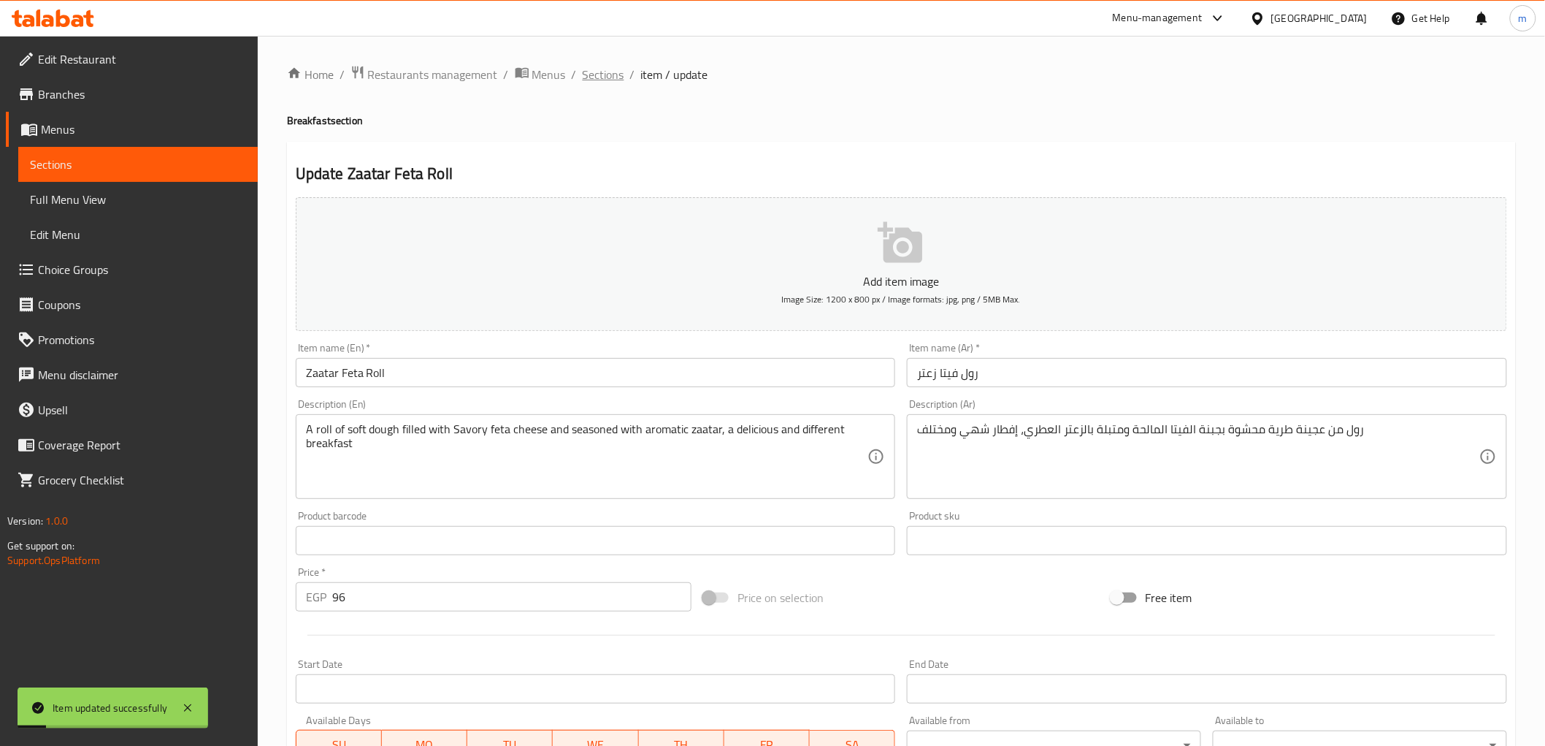
click at [612, 79] on span "Sections" at bounding box center [604, 75] width 42 height 18
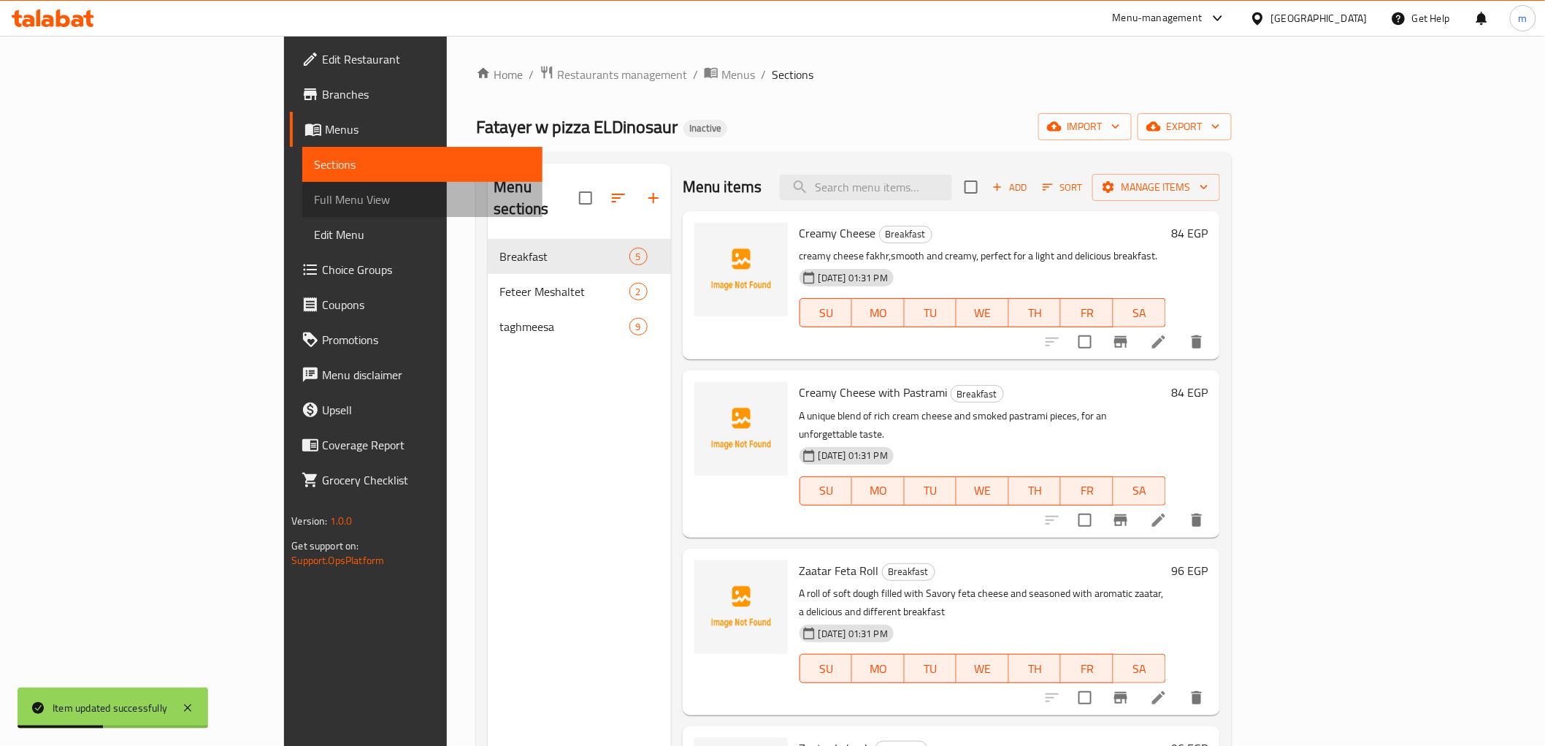
click at [314, 194] on span "Full Menu View" at bounding box center [422, 200] width 216 height 18
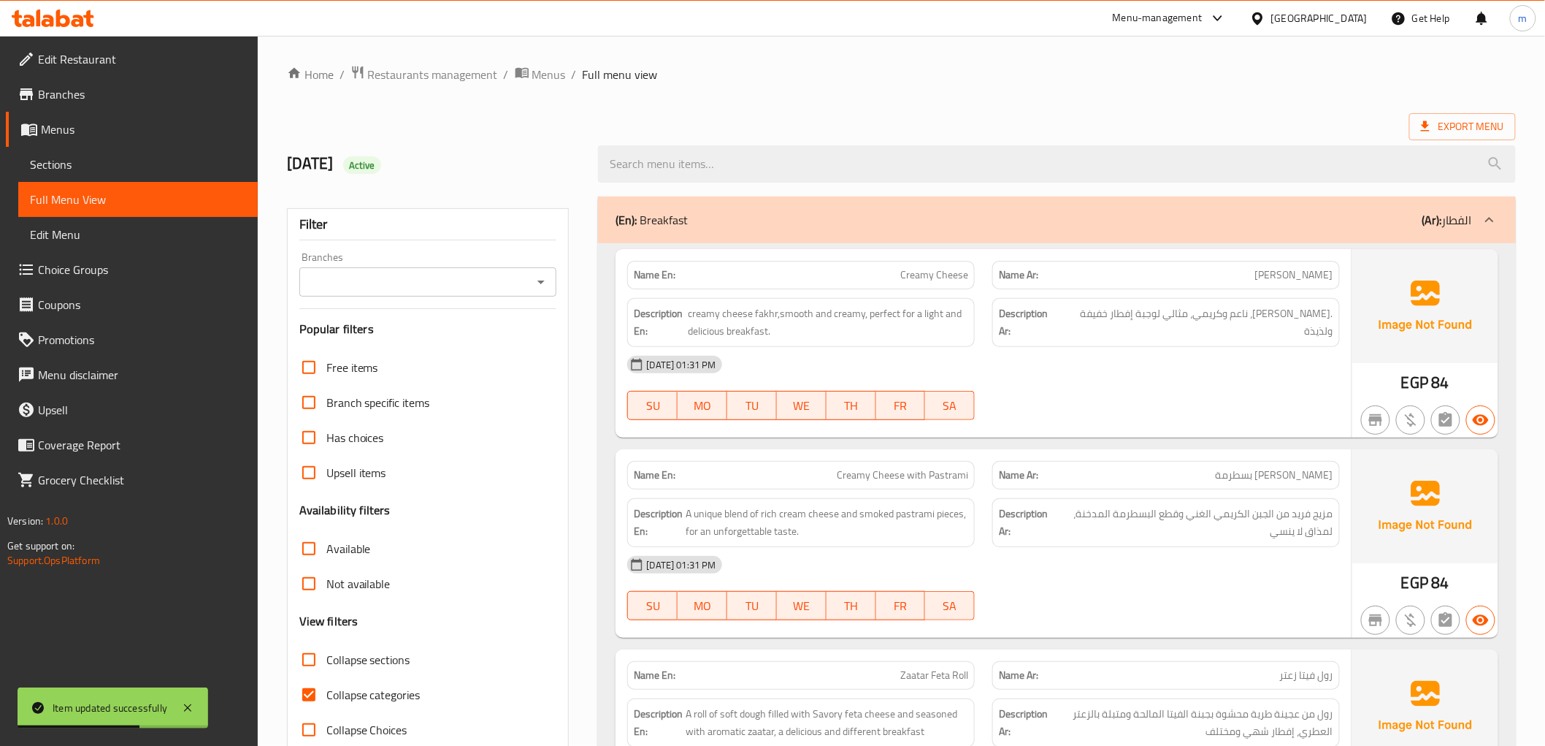
click at [368, 703] on span "Collapse categories" at bounding box center [373, 695] width 94 height 18
click at [326, 704] on input "Collapse categories" at bounding box center [308, 694] width 35 height 35
checkbox input "false"
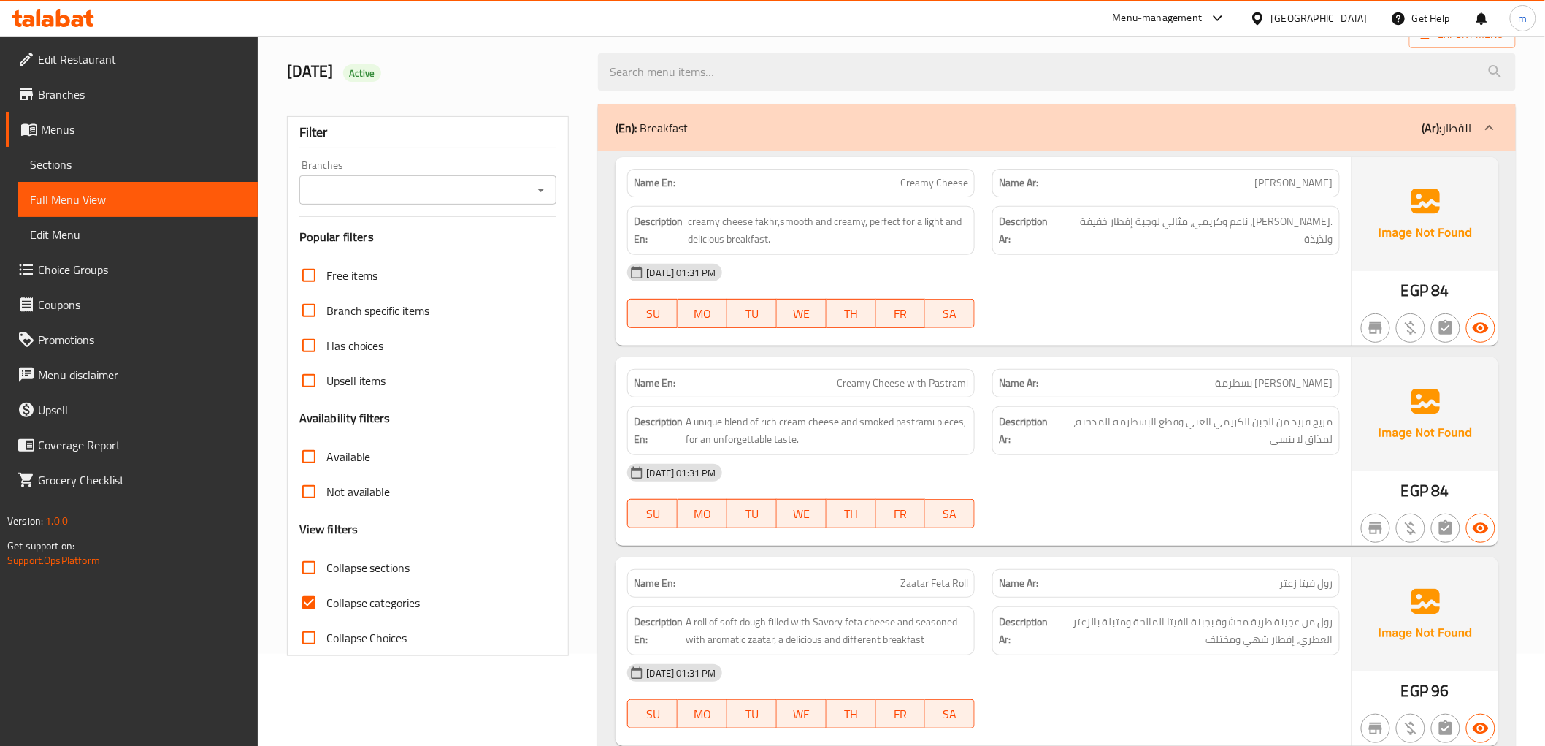
scroll to position [324, 0]
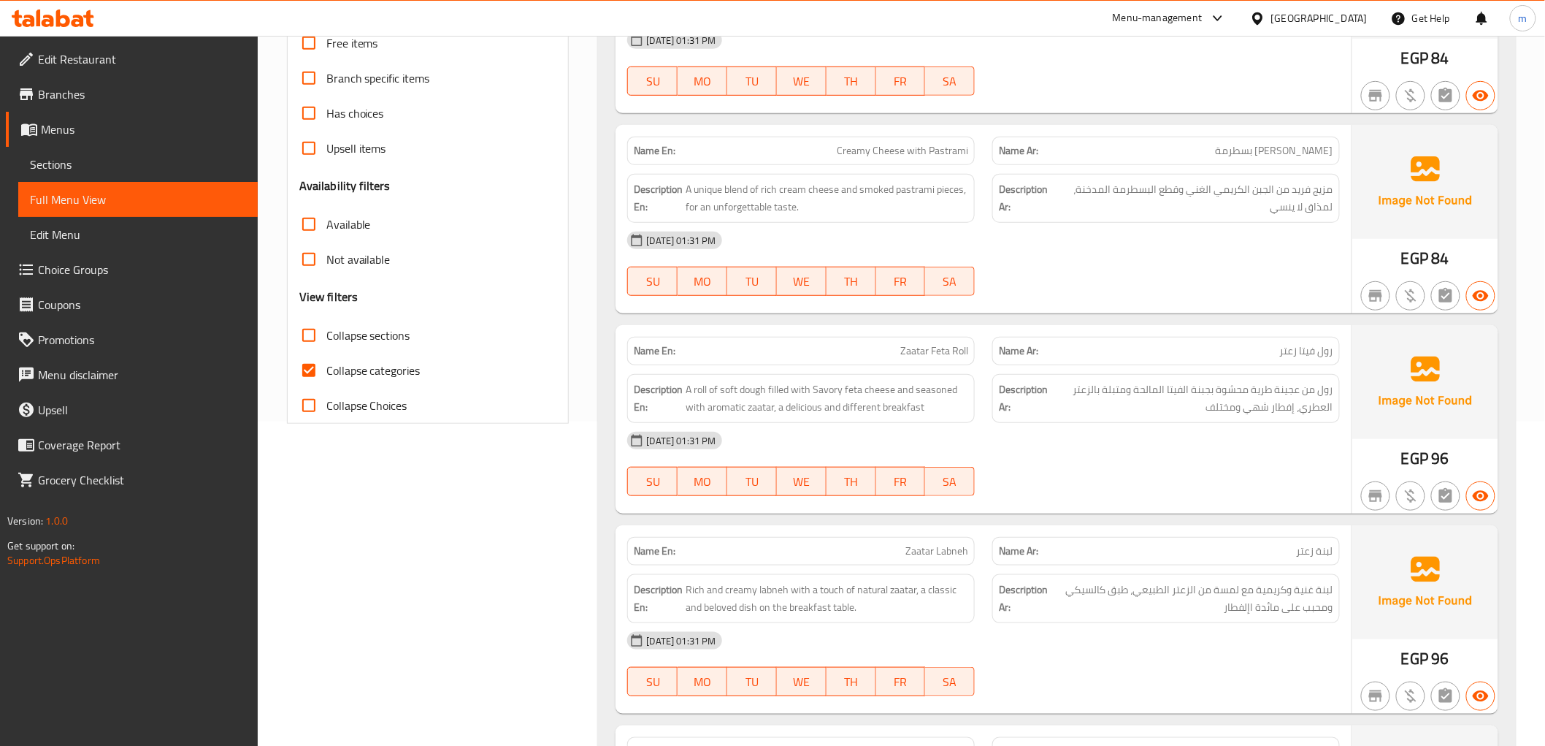
click at [344, 361] on span "Collapse categories" at bounding box center [373, 370] width 94 height 18
click at [326, 359] on input "Collapse categories" at bounding box center [308, 370] width 35 height 35
click at [344, 361] on span "Collapse categories" at bounding box center [373, 370] width 94 height 18
click at [326, 359] on input "Collapse categories" at bounding box center [308, 370] width 35 height 35
click at [460, 373] on div "Collapse categories" at bounding box center [428, 370] width 258 height 35
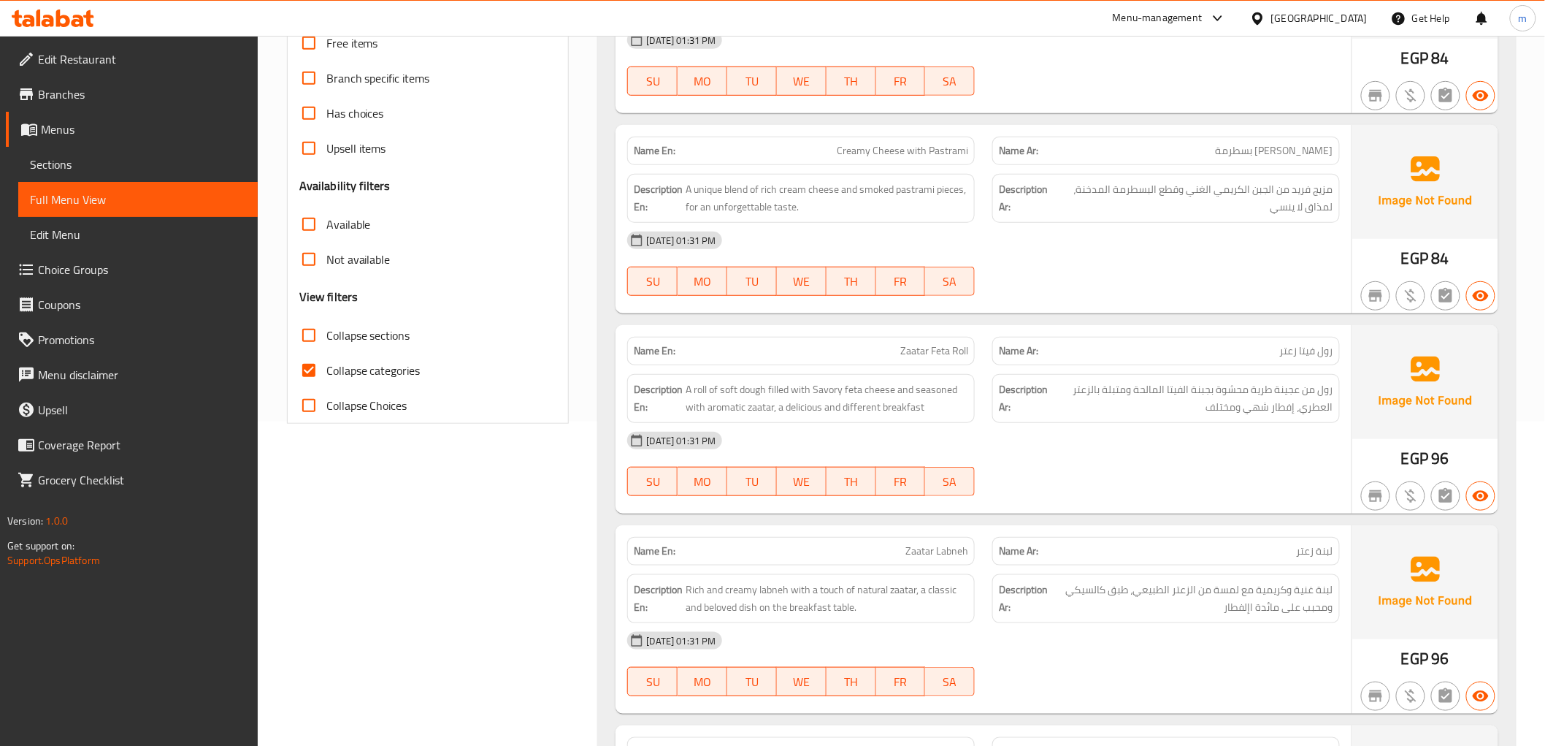
click at [405, 369] on span "Collapse categories" at bounding box center [373, 370] width 94 height 18
click at [326, 369] on input "Collapse categories" at bounding box center [308, 370] width 35 height 35
checkbox input "false"
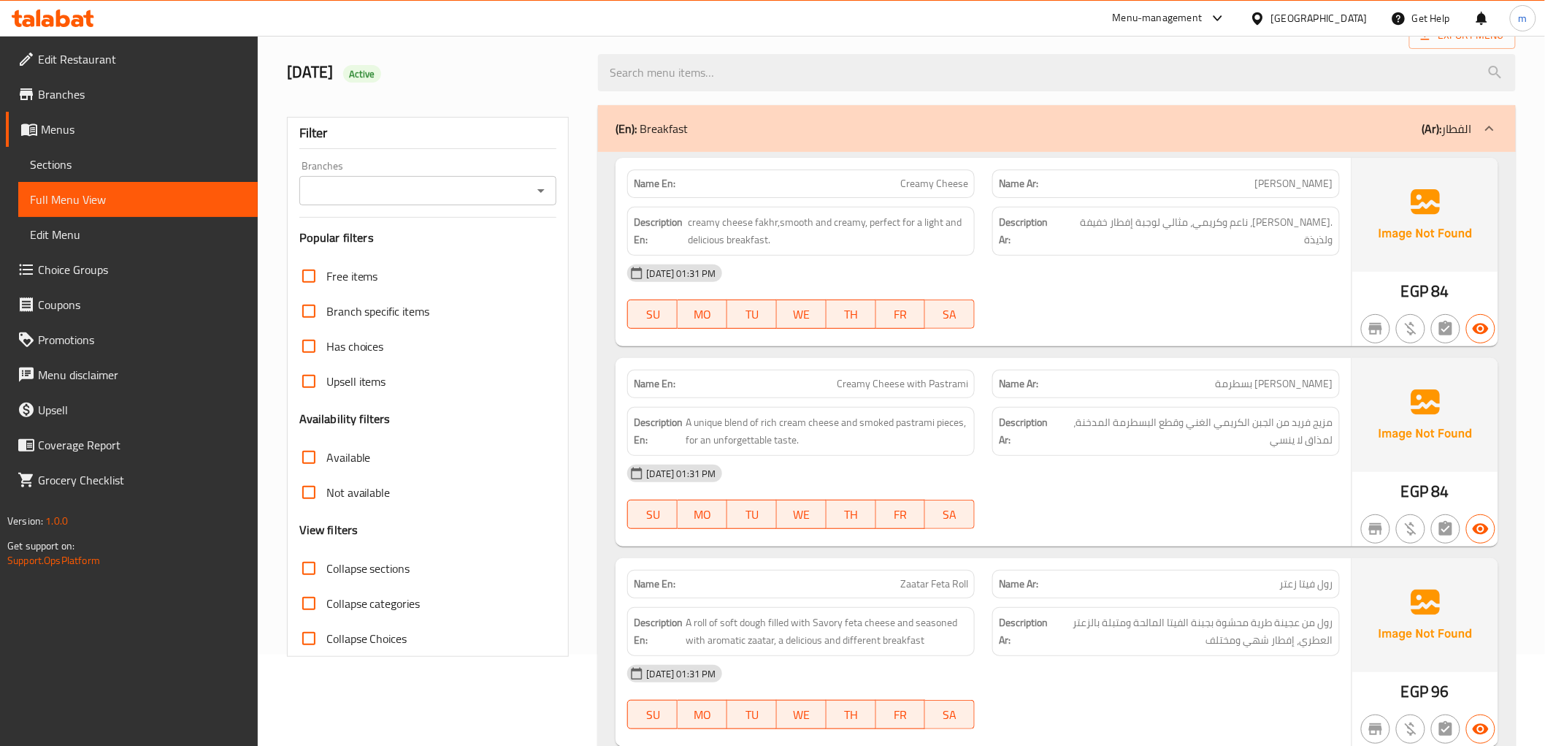
scroll to position [0, 0]
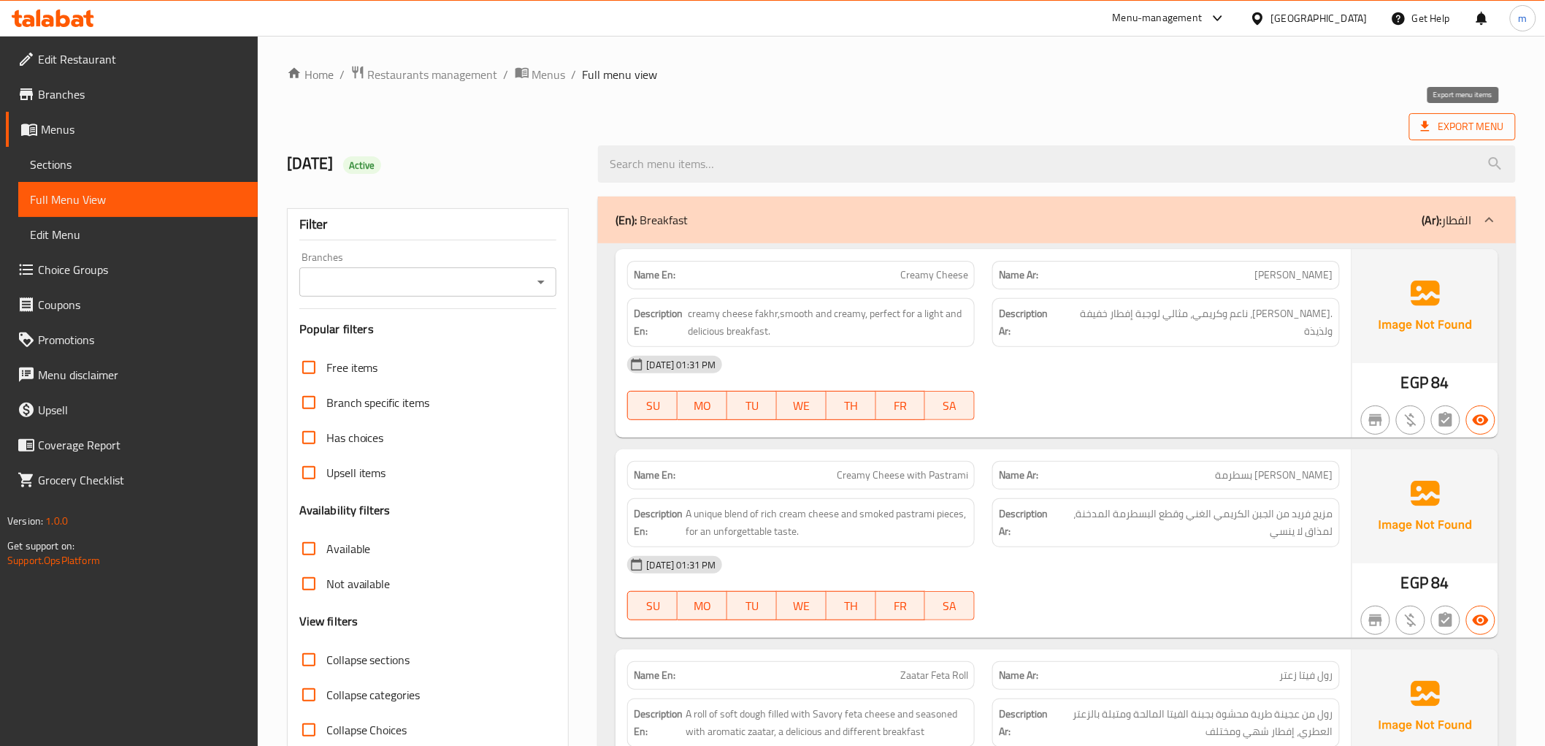
click at [1458, 134] on span "Export Menu" at bounding box center [1462, 127] width 83 height 18
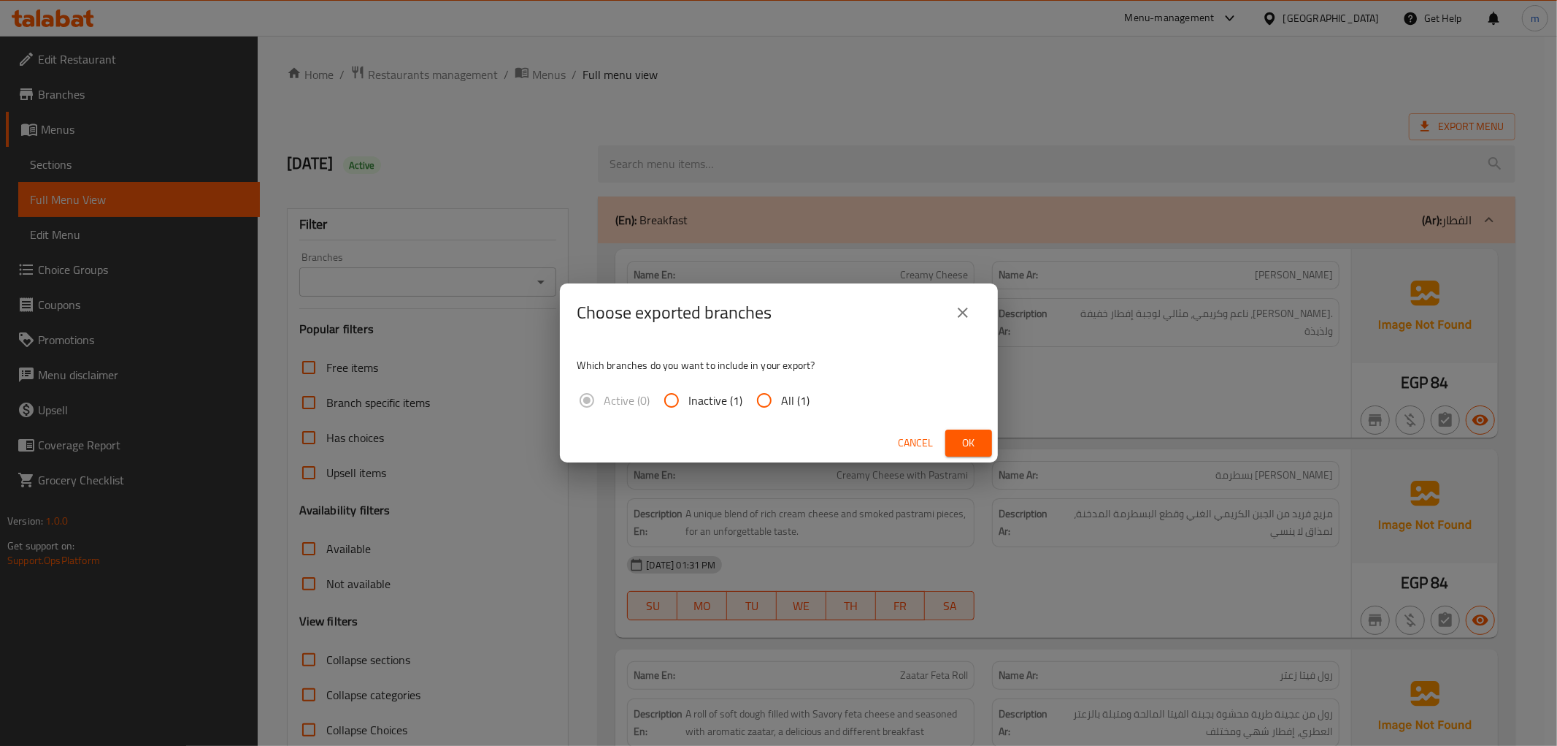
click at [786, 402] on span "All (1)" at bounding box center [796, 400] width 28 height 18
click at [782, 402] on input "All (1)" at bounding box center [764, 400] width 35 height 35
radio input "true"
click at [977, 441] on span "Ok" at bounding box center [968, 443] width 23 height 18
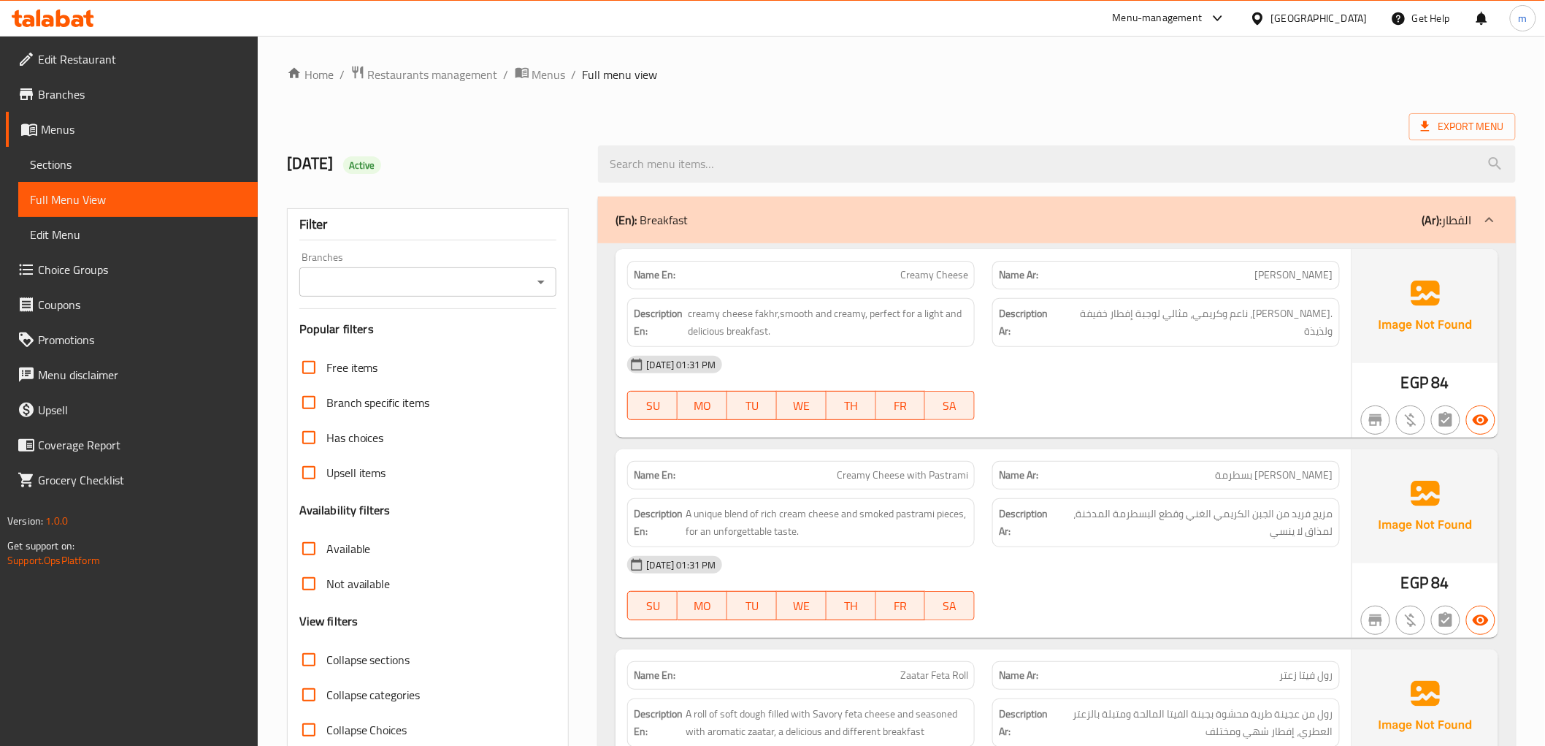
click at [647, 118] on div "Export Menu" at bounding box center [901, 126] width 1229 height 27
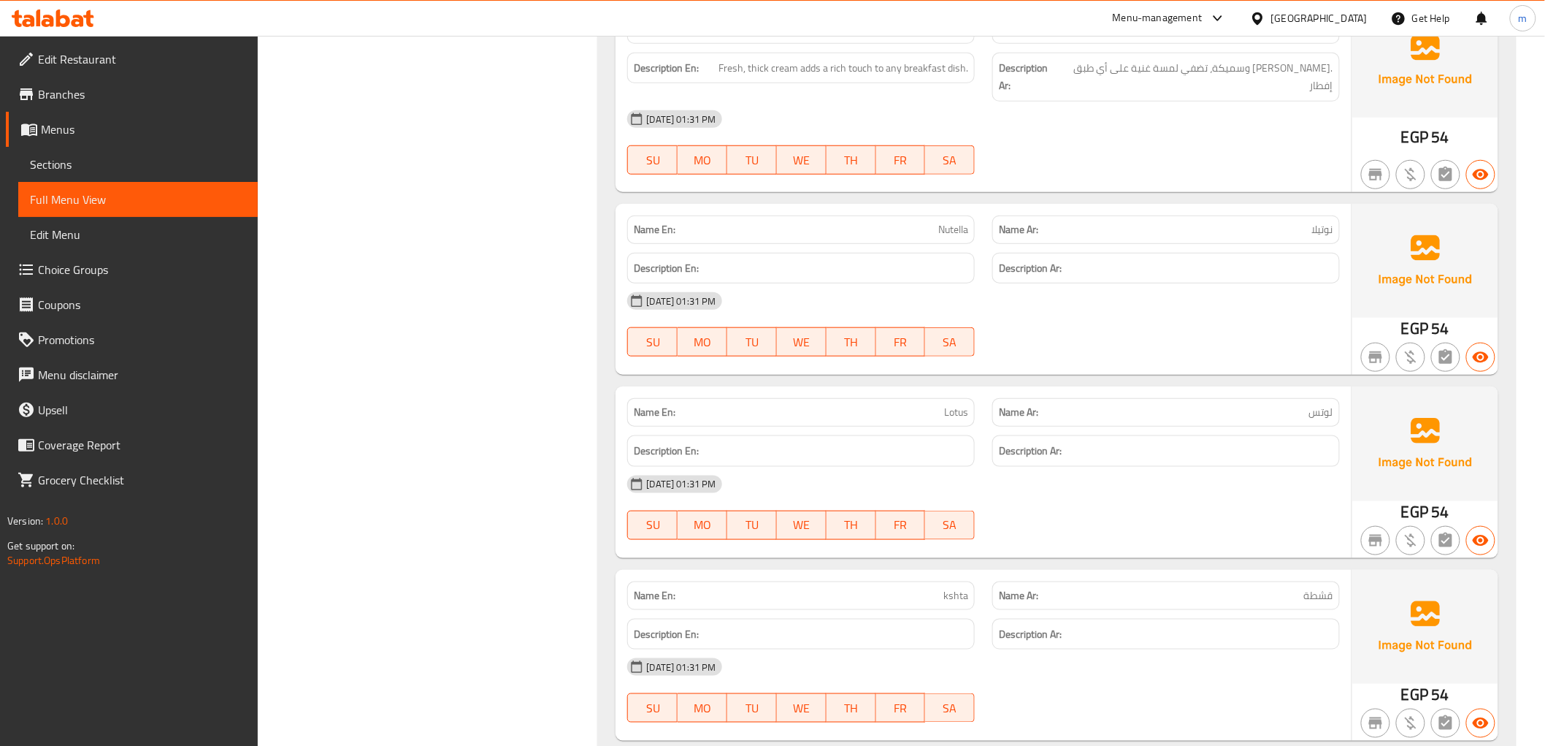
scroll to position [2795, 0]
